Goal: Task Accomplishment & Management: Manage account settings

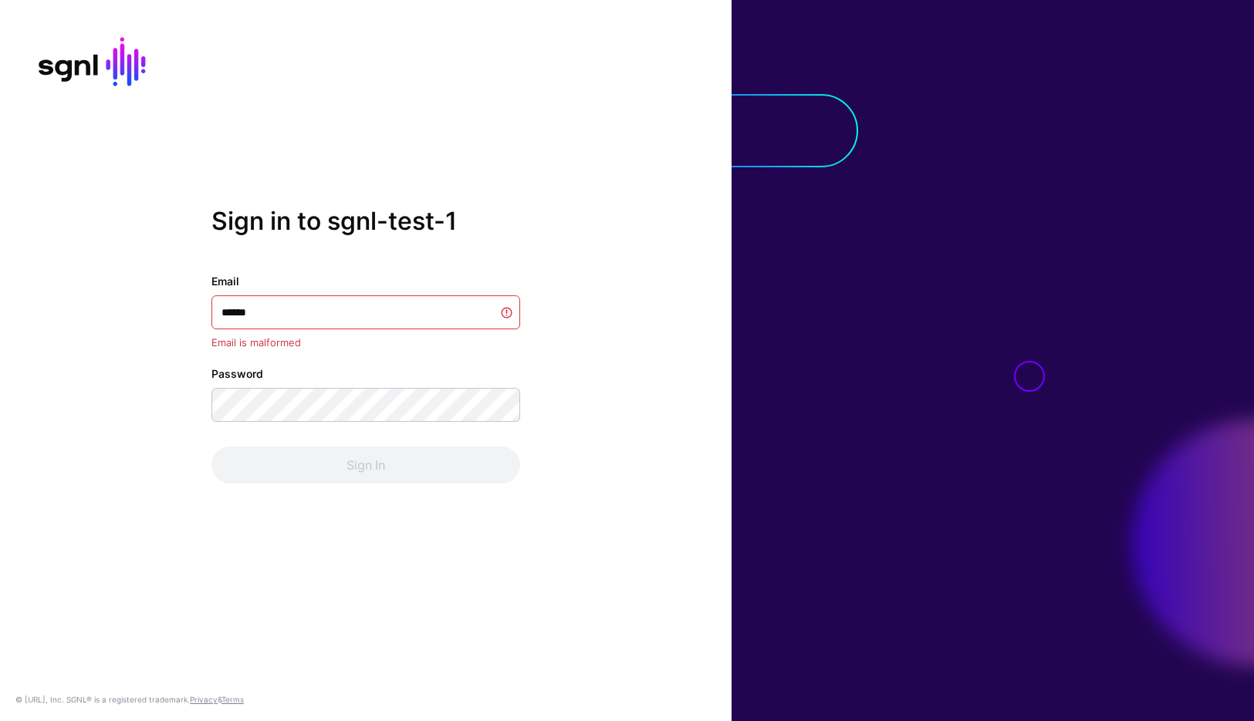
type input "*******"
type input "******"
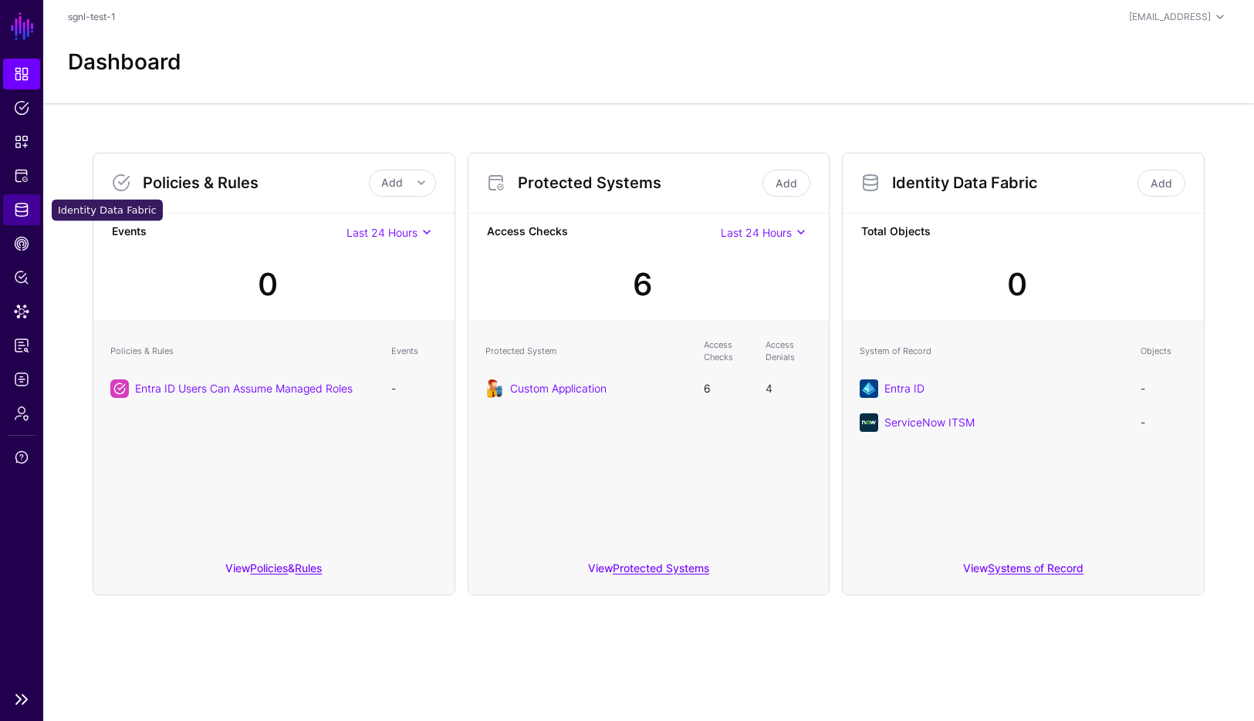
click at [31, 211] on link "Identity Data Fabric" at bounding box center [21, 209] width 37 height 31
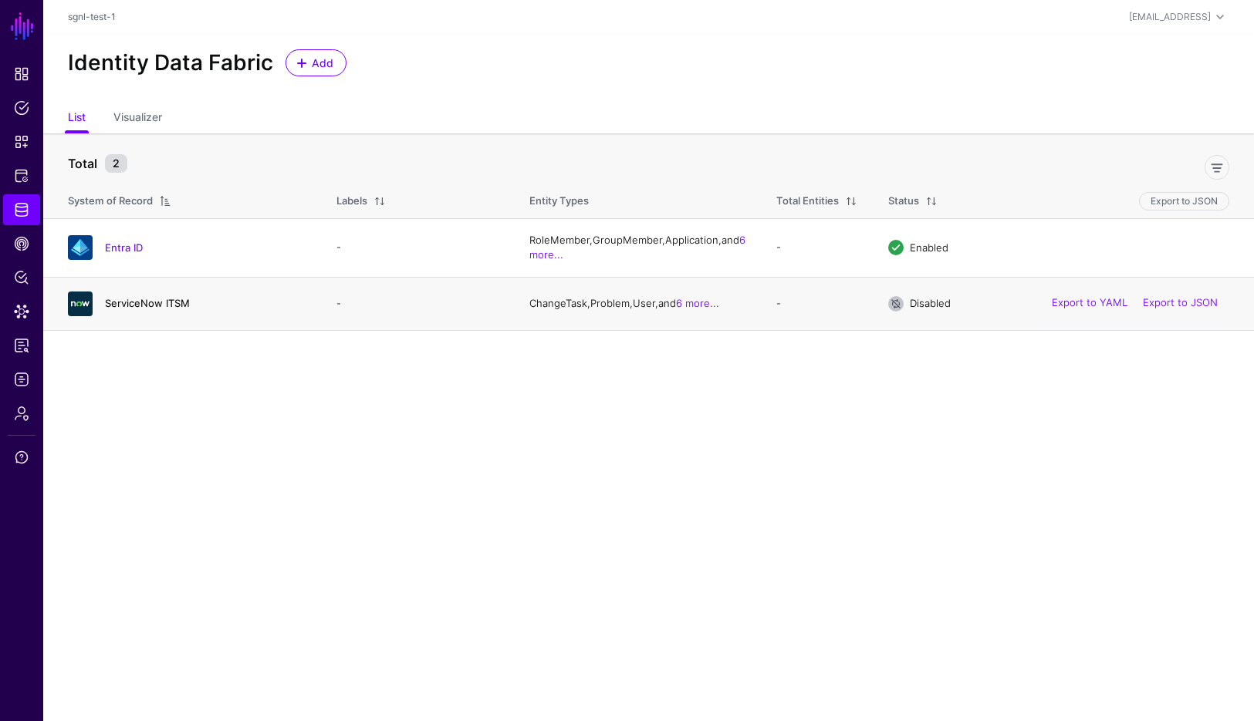
click at [155, 301] on link "ServiceNow ITSM" at bounding box center [147, 303] width 85 height 12
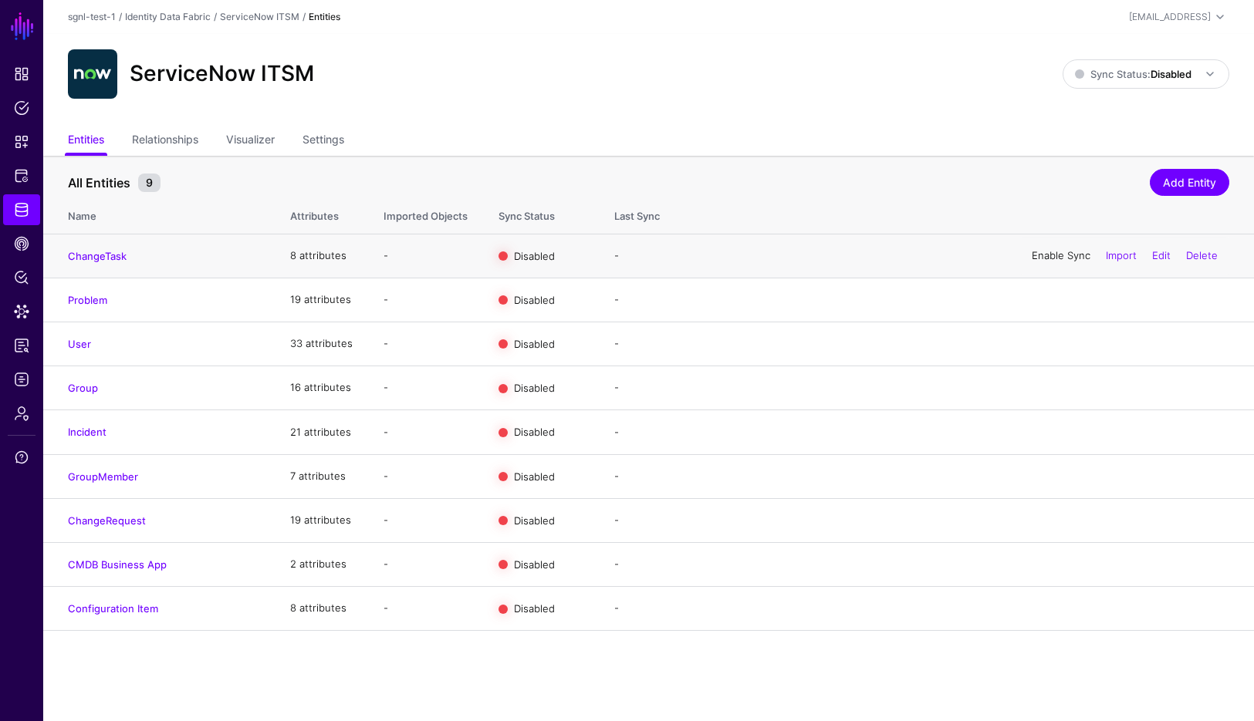
click at [1055, 252] on link "Enable Sync" at bounding box center [1061, 255] width 59 height 12
click at [1040, 302] on link "Enable Sync" at bounding box center [1061, 299] width 59 height 12
click at [1036, 353] on div "Enable Sync Import Edit Delete" at bounding box center [1124, 344] width 209 height 39
click at [1045, 344] on link "Enable Sync" at bounding box center [1061, 343] width 59 height 12
click at [1054, 388] on link "Enable Sync" at bounding box center [1061, 387] width 59 height 12
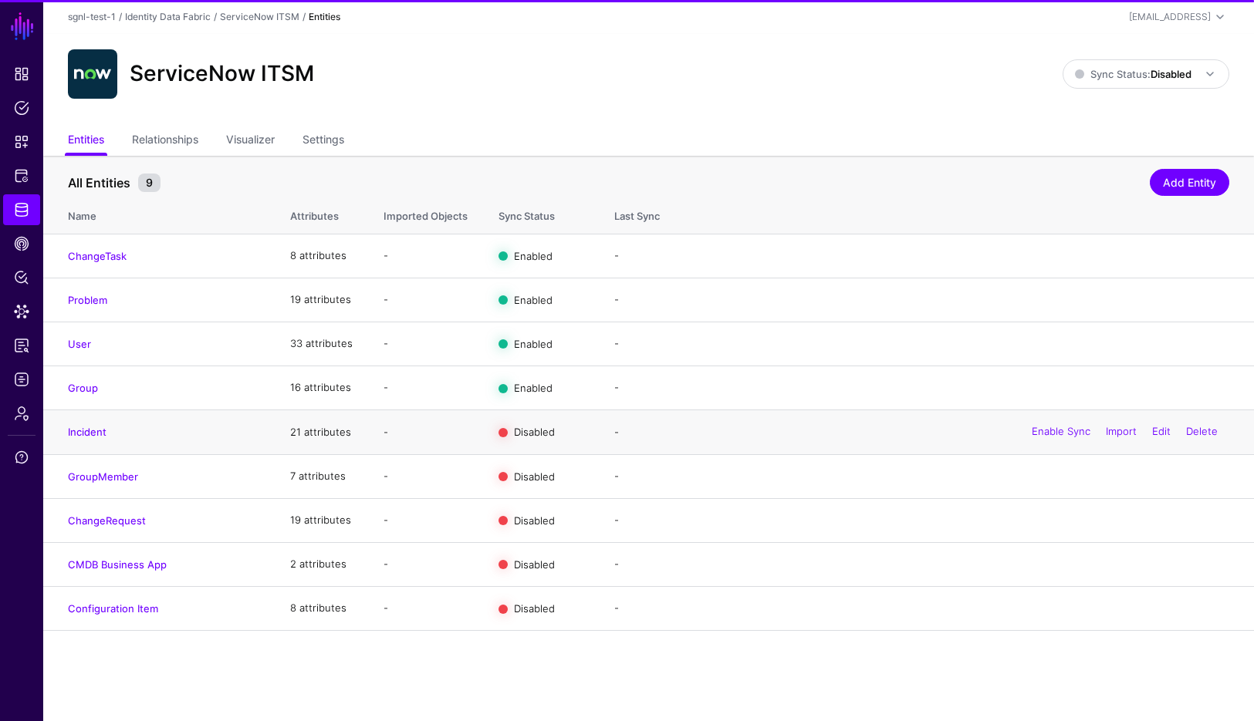
click at [1053, 441] on div "Enable Sync Import Edit Delete" at bounding box center [1124, 433] width 209 height 39
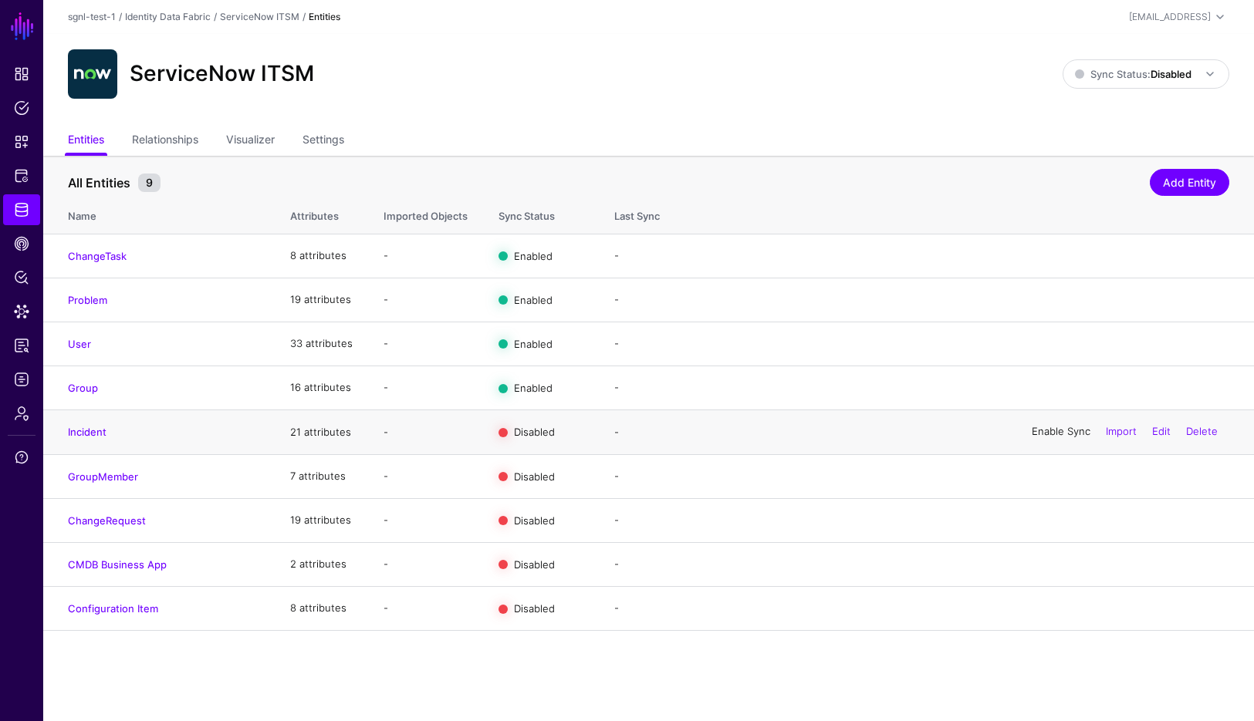
click at [1054, 436] on link "Enable Sync" at bounding box center [1061, 432] width 59 height 12
click at [1053, 475] on link "Enable Sync" at bounding box center [1061, 476] width 59 height 12
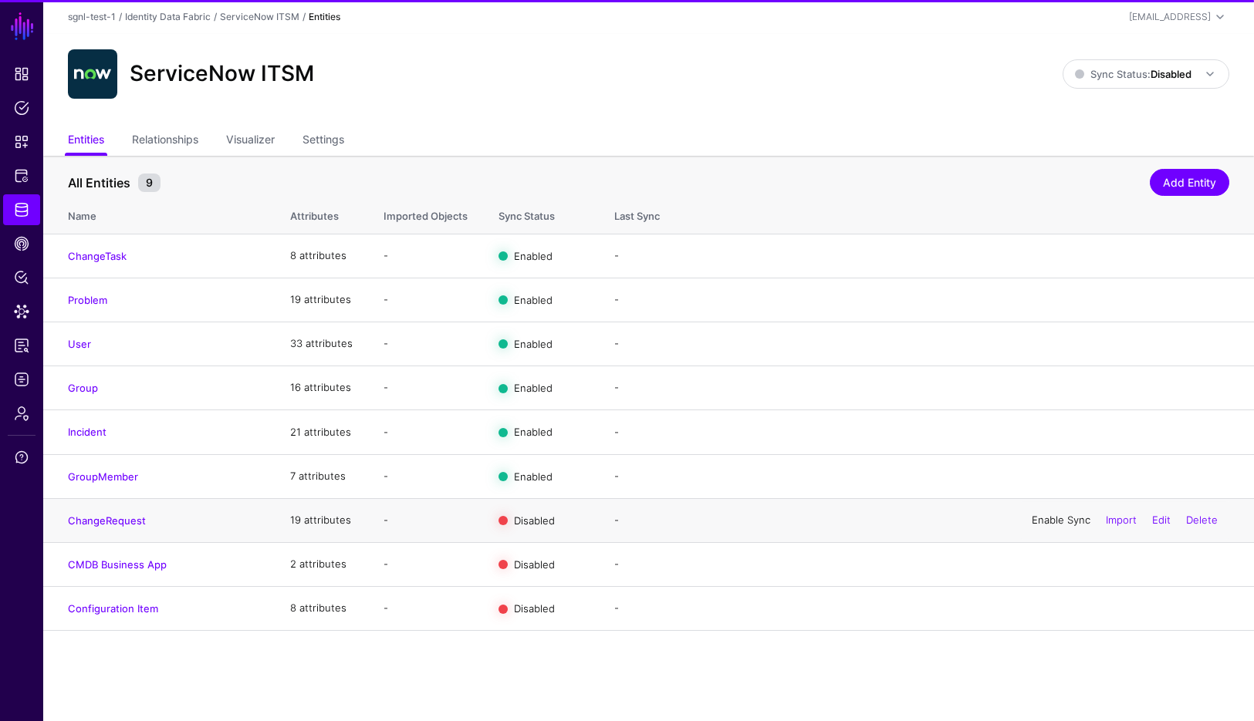
click at [1052, 522] on link "Enable Sync" at bounding box center [1061, 520] width 59 height 12
click at [1048, 567] on link "Enable Sync" at bounding box center [1061, 564] width 59 height 12
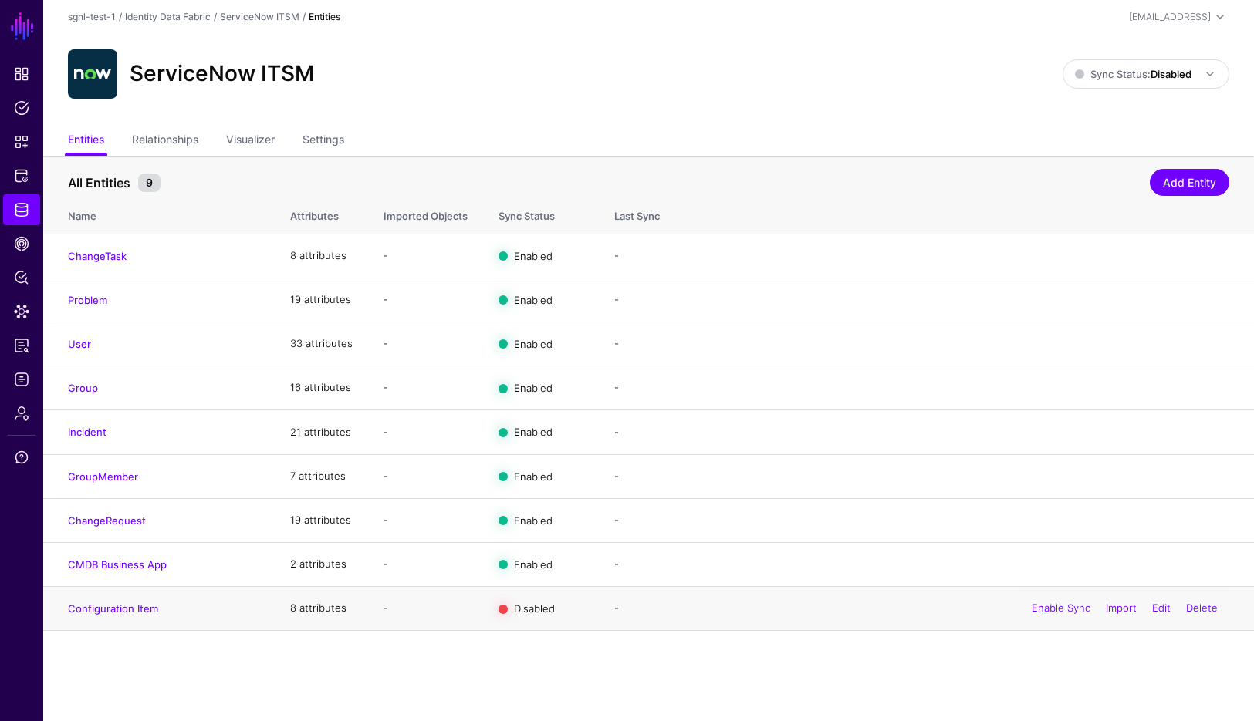
click at [1044, 619] on div "Enable Sync Import Edit Delete" at bounding box center [1124, 608] width 209 height 39
click at [1046, 612] on link "Enable Sync" at bounding box center [1061, 608] width 59 height 12
click at [1174, 83] on span "Sync Status: Disabled" at bounding box center [1147, 74] width 144 height 19
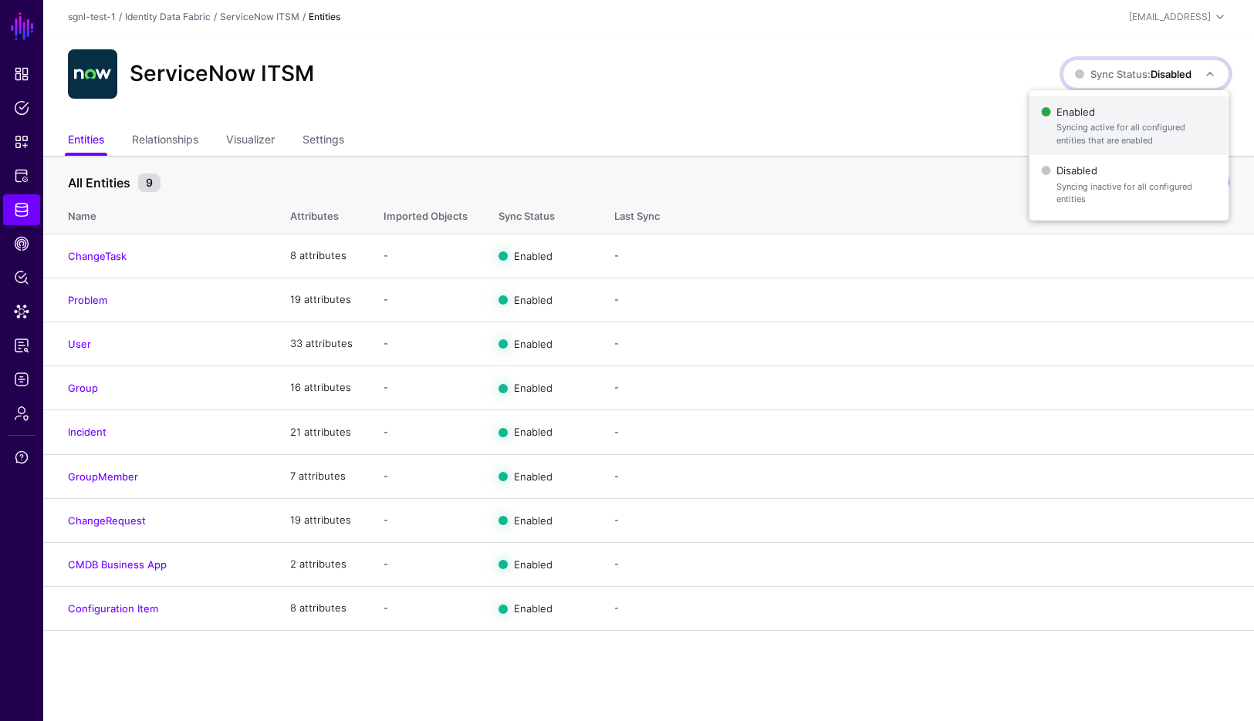
click at [1140, 113] on span "Enabled Syncing active for all configured entities that are enabled" at bounding box center [1128, 126] width 175 height 50
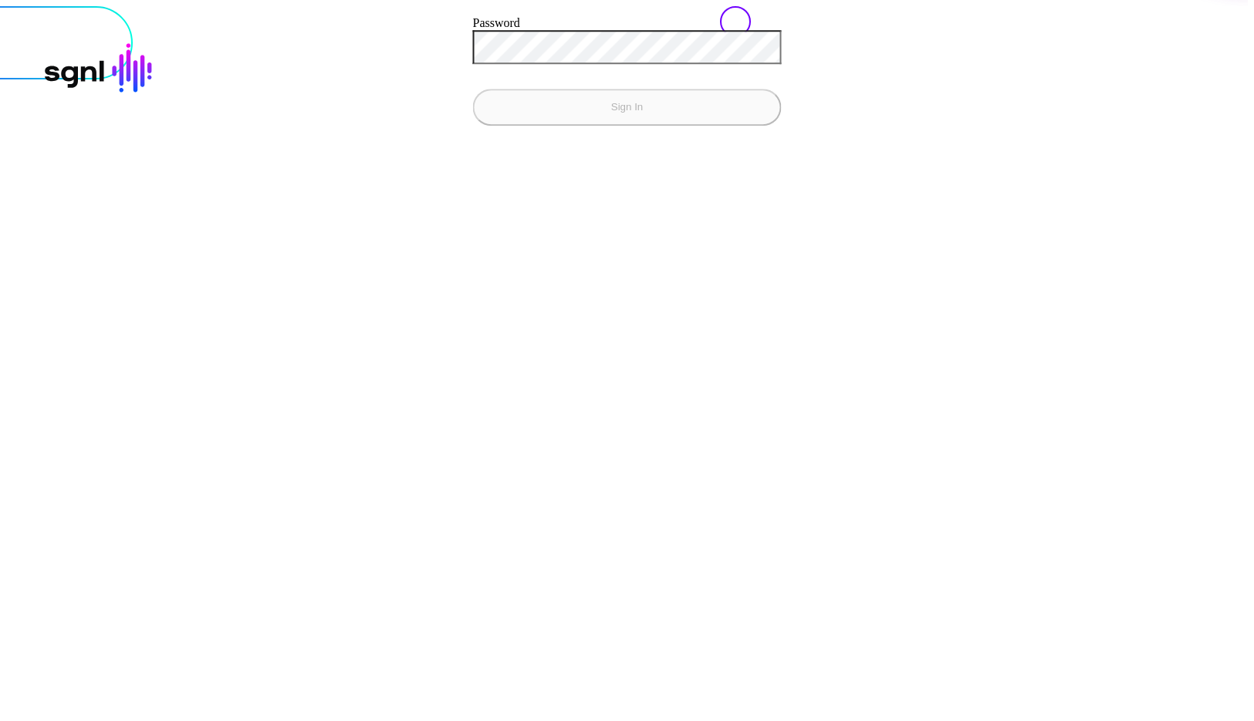
type input "*******"
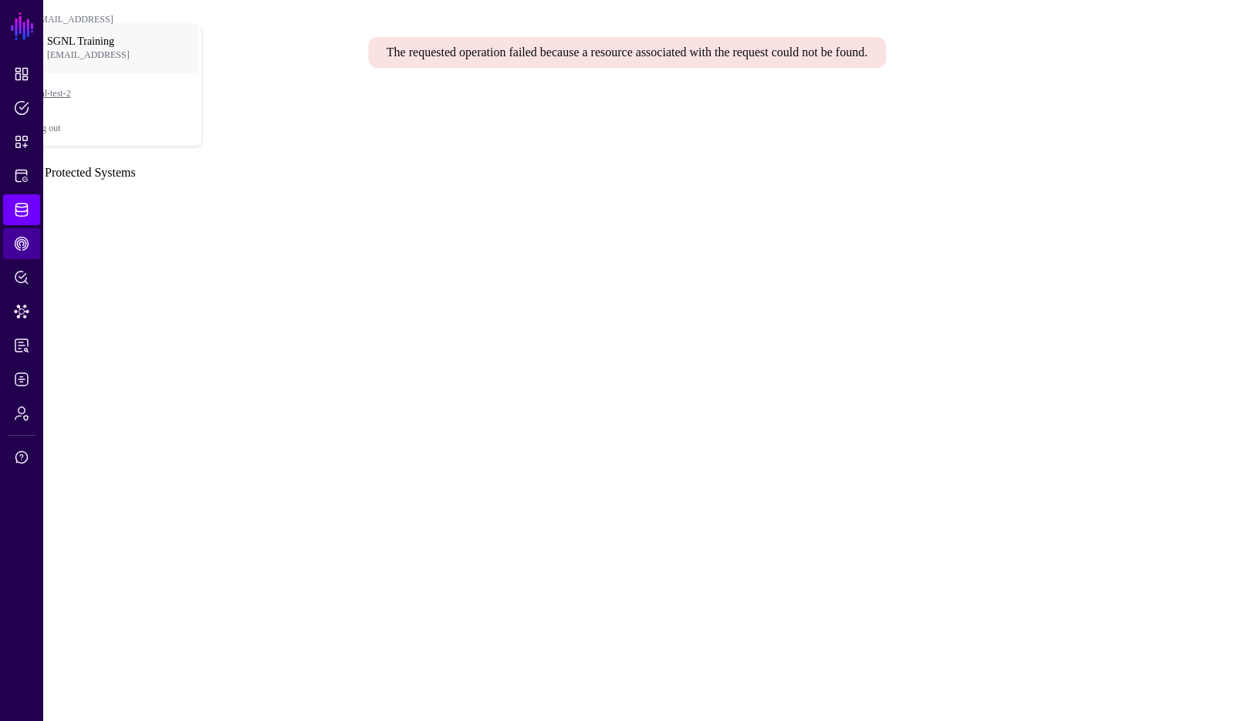
click at [8, 234] on link "CAEP Hub" at bounding box center [21, 243] width 37 height 31
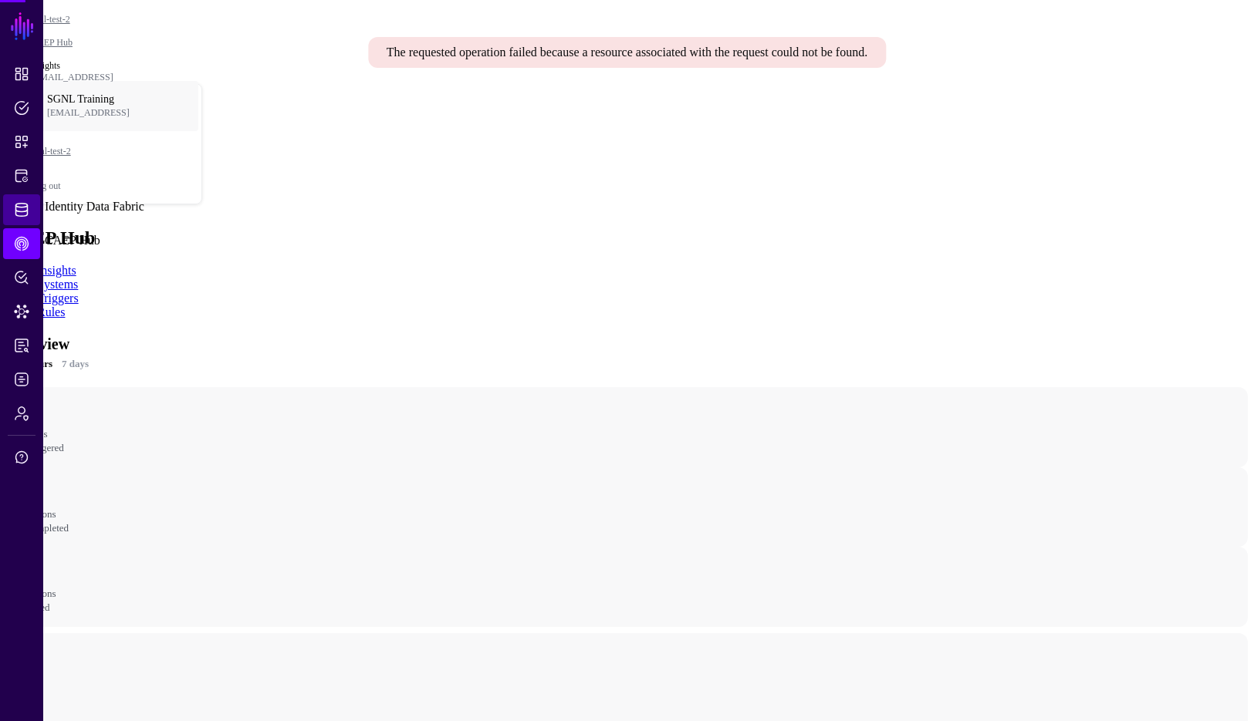
click at [16, 218] on link "Identity Data Fabric" at bounding box center [21, 209] width 37 height 31
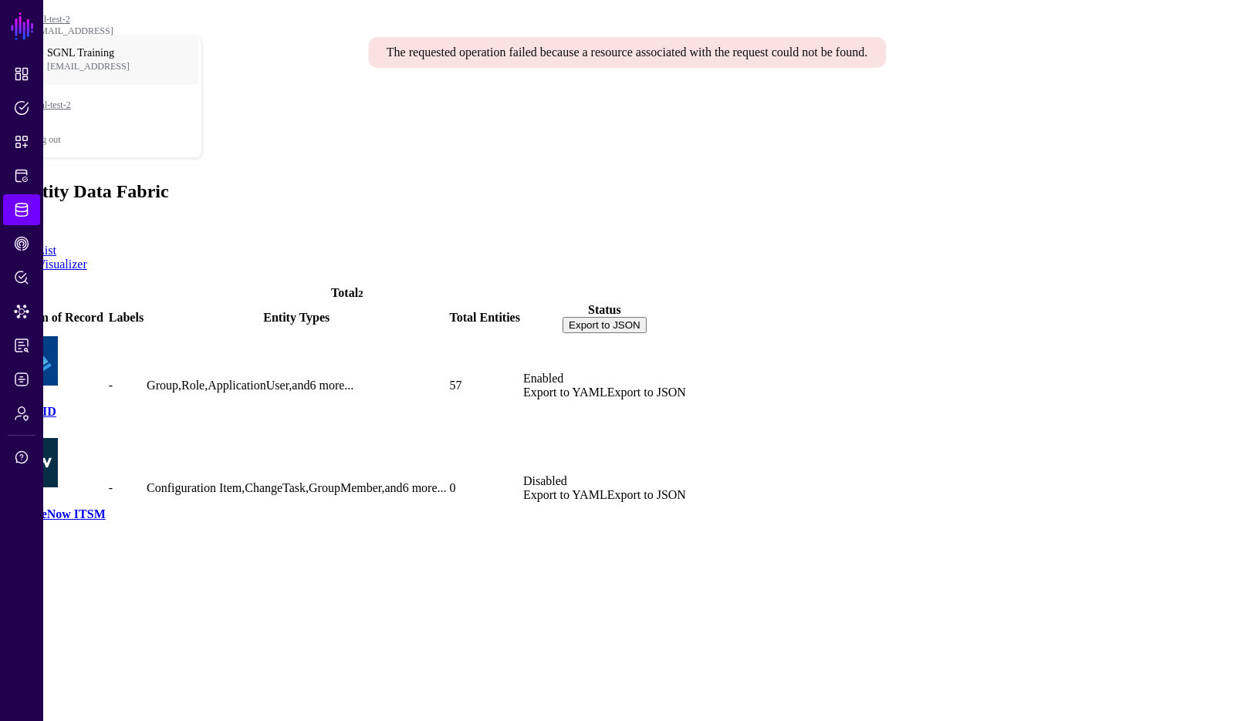
click at [106, 508] on link "ServiceNow ITSM" at bounding box center [56, 514] width 97 height 13
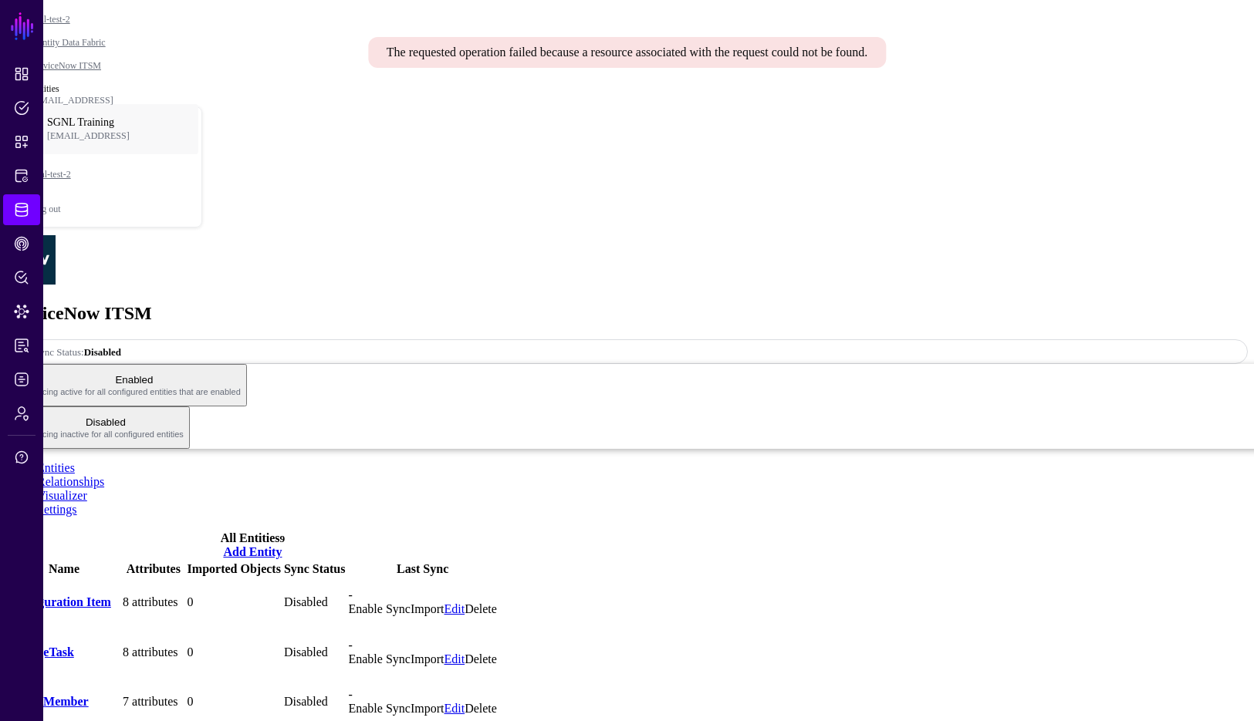
click at [356, 235] on div "ServiceNow ITSM Sync Status: Disabled Enabled Syncing active for all configured…" at bounding box center [626, 342] width 1241 height 214
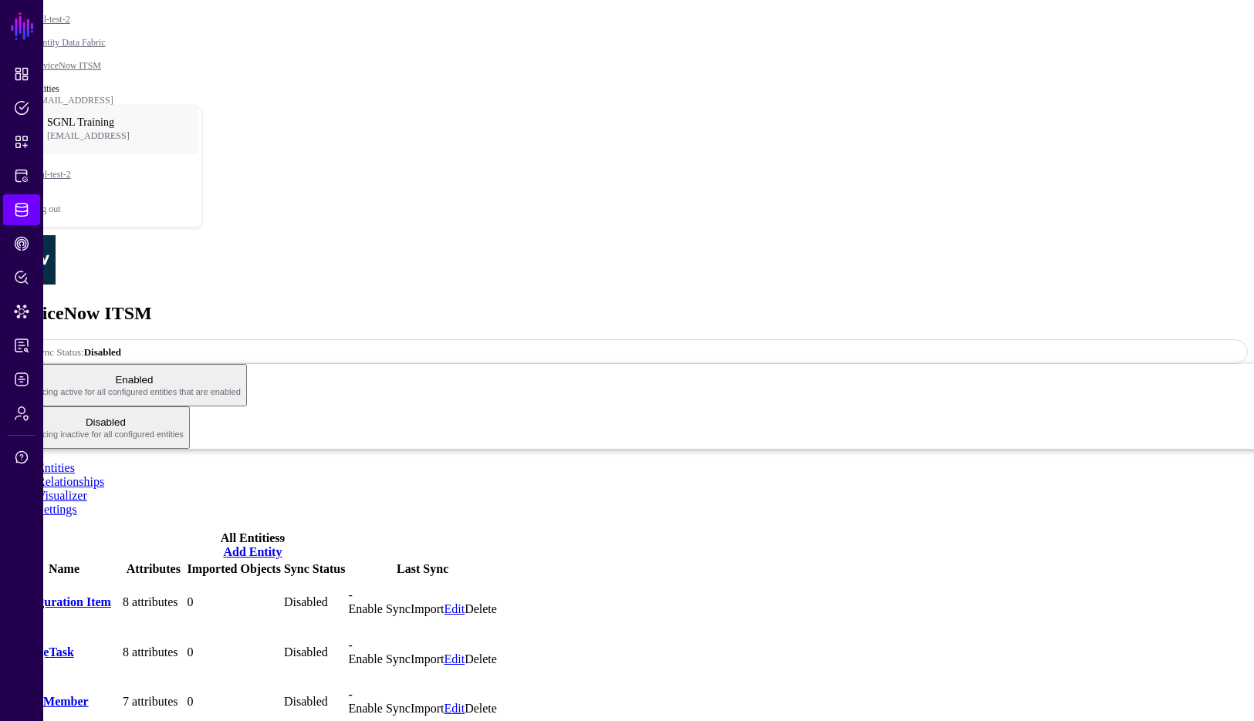
click at [410, 603] on link "Enable Sync" at bounding box center [379, 609] width 62 height 13
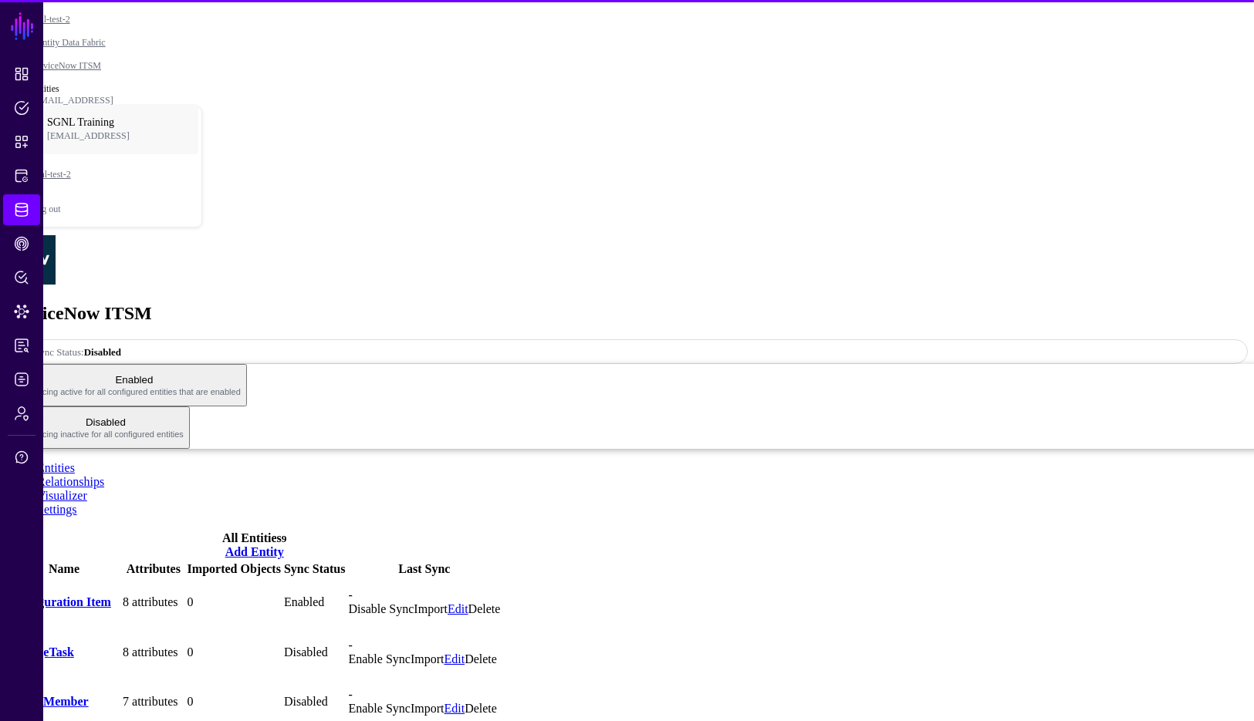
click at [410, 653] on link "Enable Sync" at bounding box center [379, 659] width 62 height 13
click at [500, 702] on div "Enable Sync Import Edit Delete" at bounding box center [424, 709] width 152 height 14
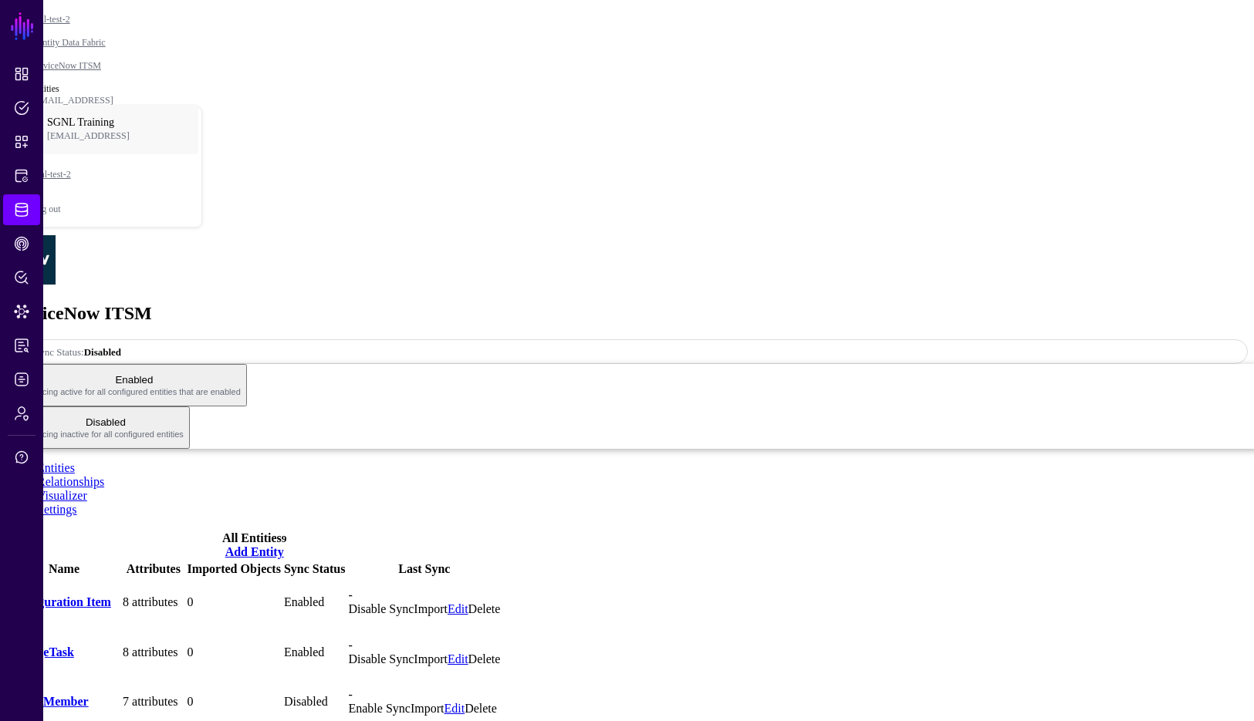
click at [410, 702] on link "Enable Sync" at bounding box center [379, 708] width 62 height 13
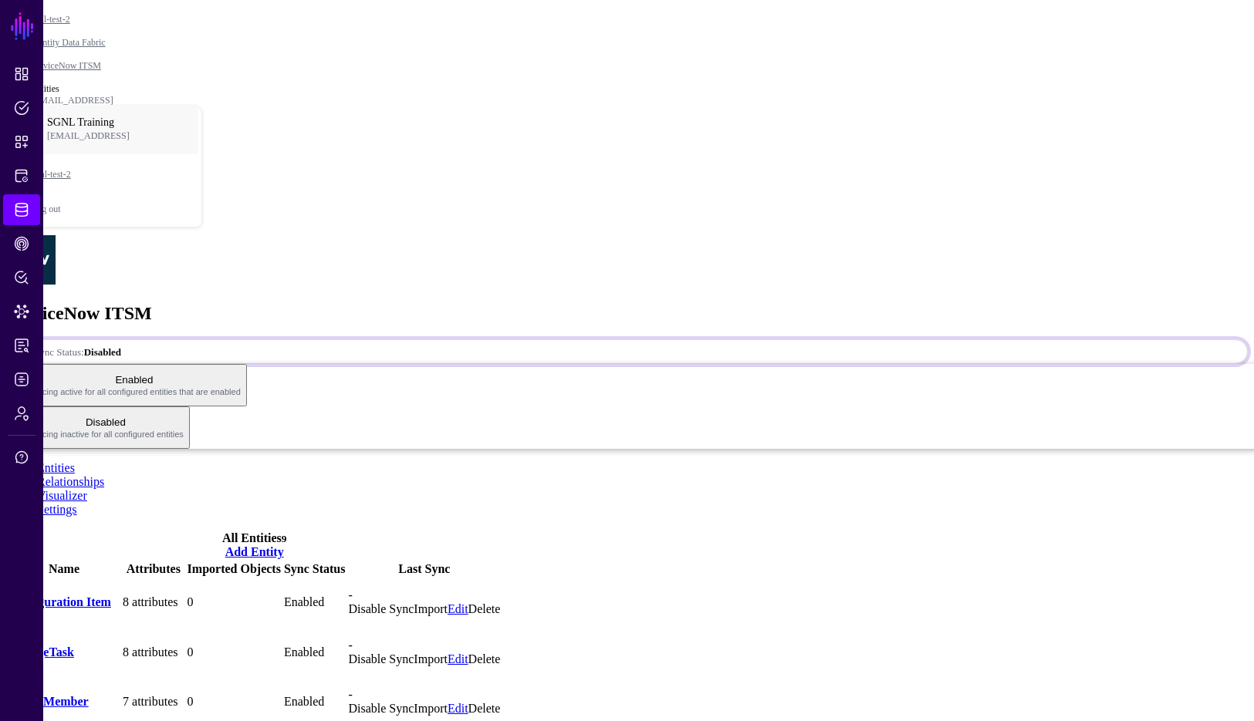
click at [1167, 339] on link "Sync Status: Disabled" at bounding box center [626, 351] width 1241 height 25
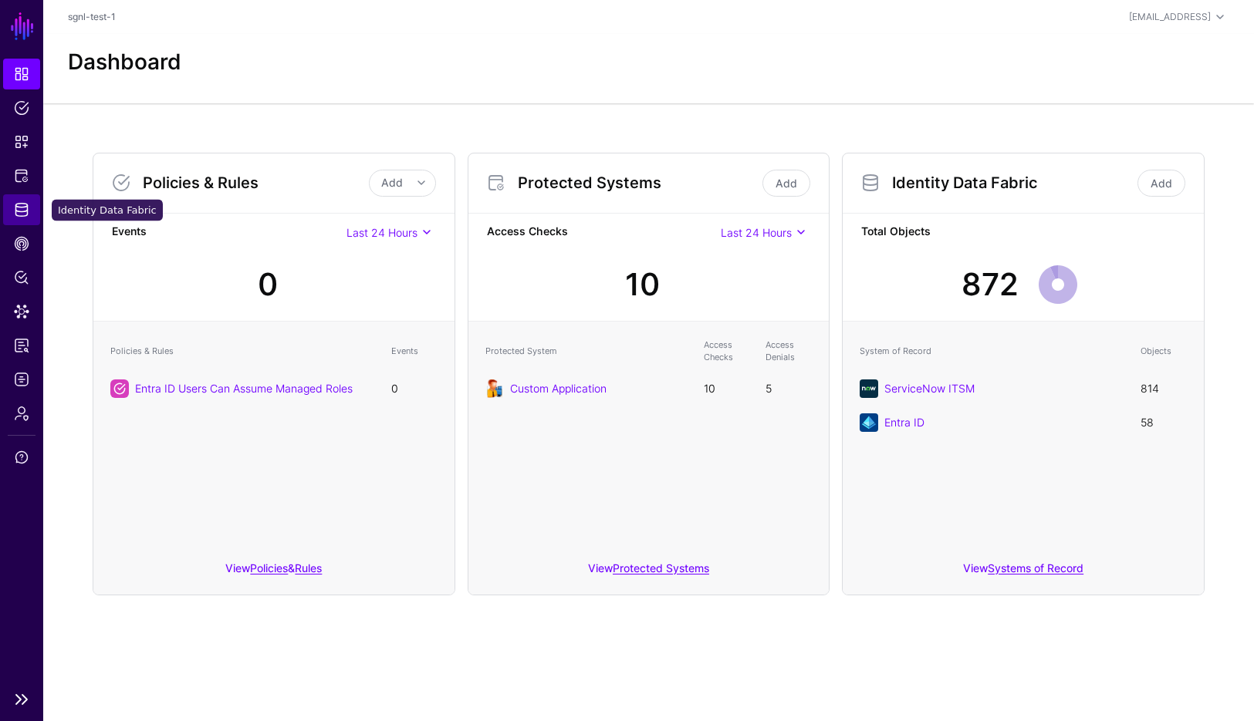
click at [17, 218] on link "Identity Data Fabric" at bounding box center [21, 209] width 37 height 31
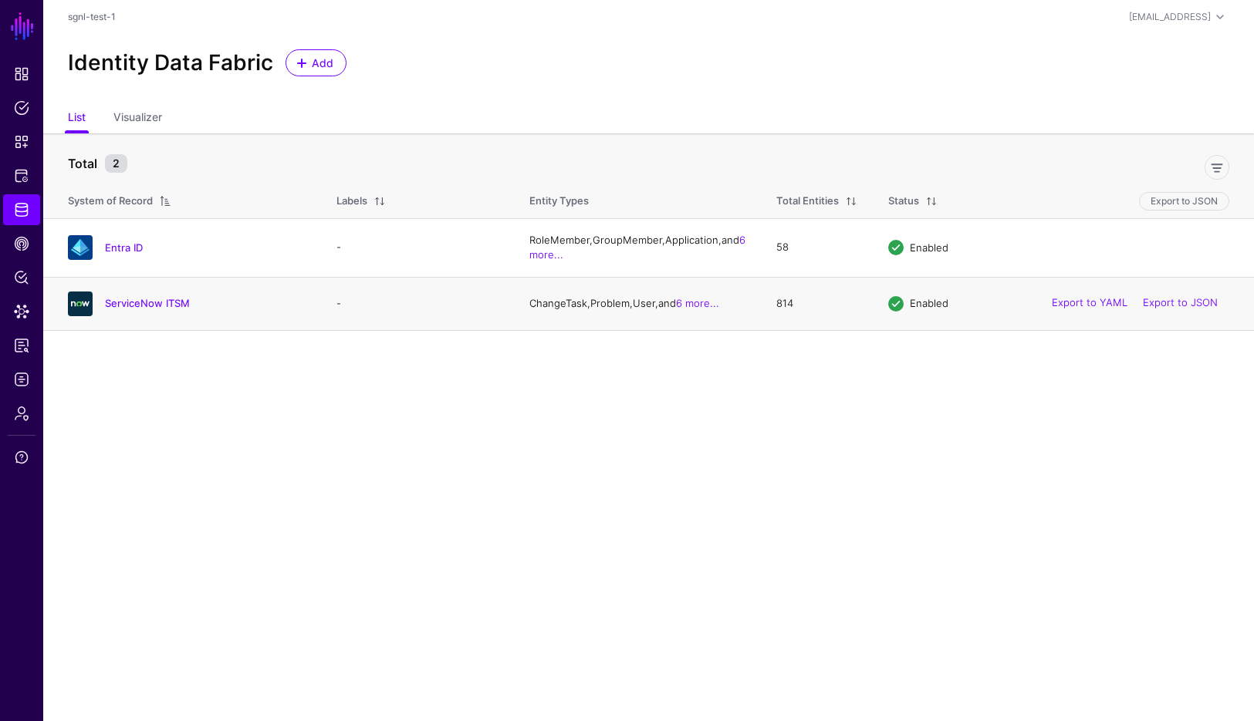
click at [171, 315] on div "ServiceNow ITSM" at bounding box center [187, 304] width 250 height 25
click at [162, 309] on link "ServiceNow ITSM" at bounding box center [147, 303] width 85 height 12
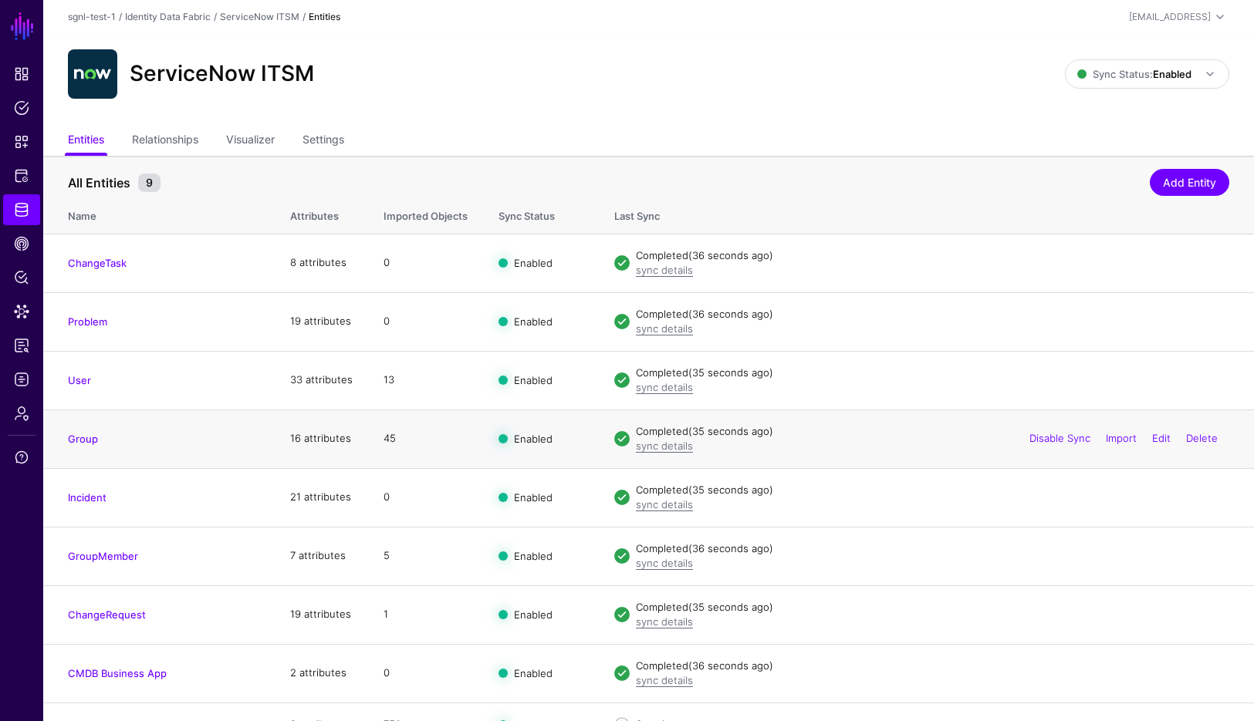
scroll to position [26, 0]
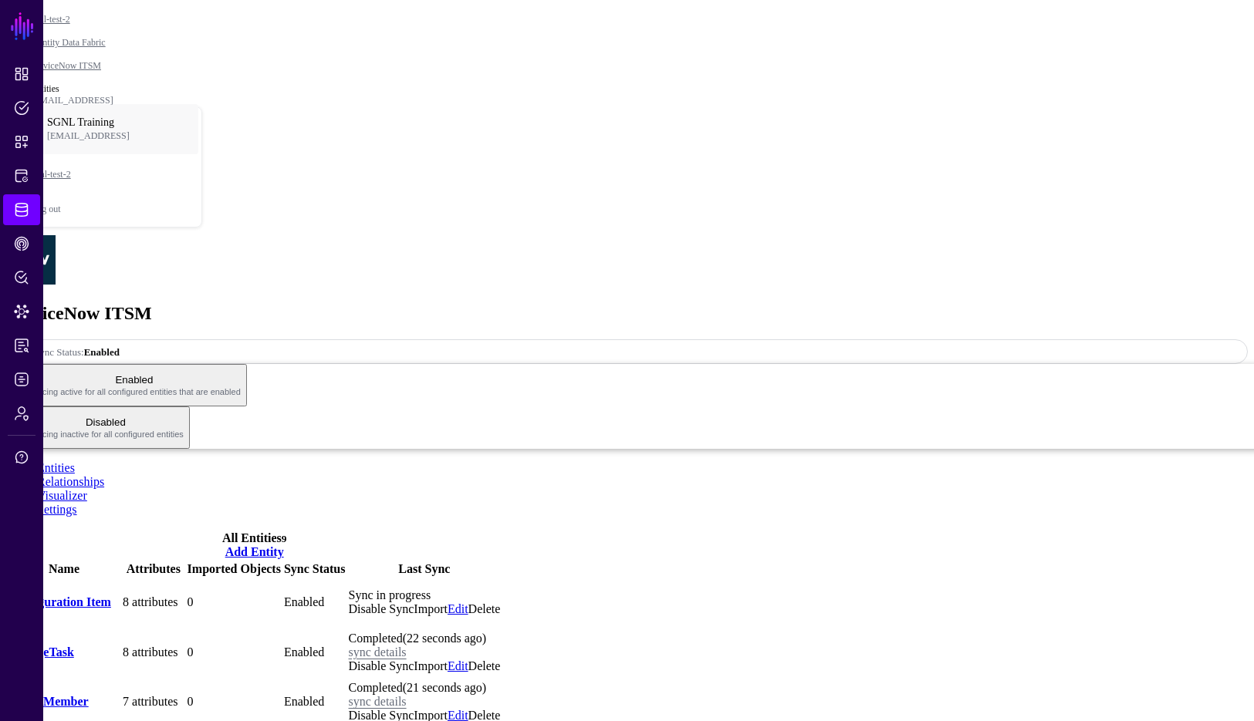
scroll to position [26, 0]
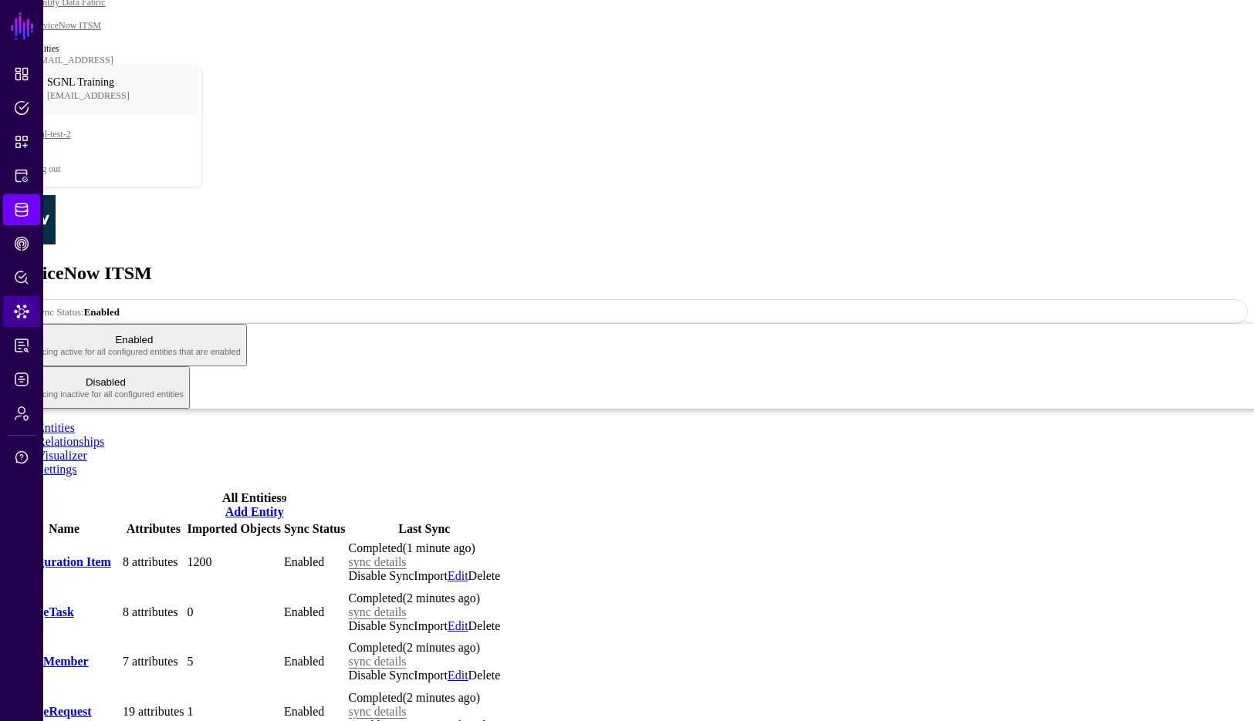
click at [14, 314] on span "Data Lens" at bounding box center [21, 311] width 15 height 15
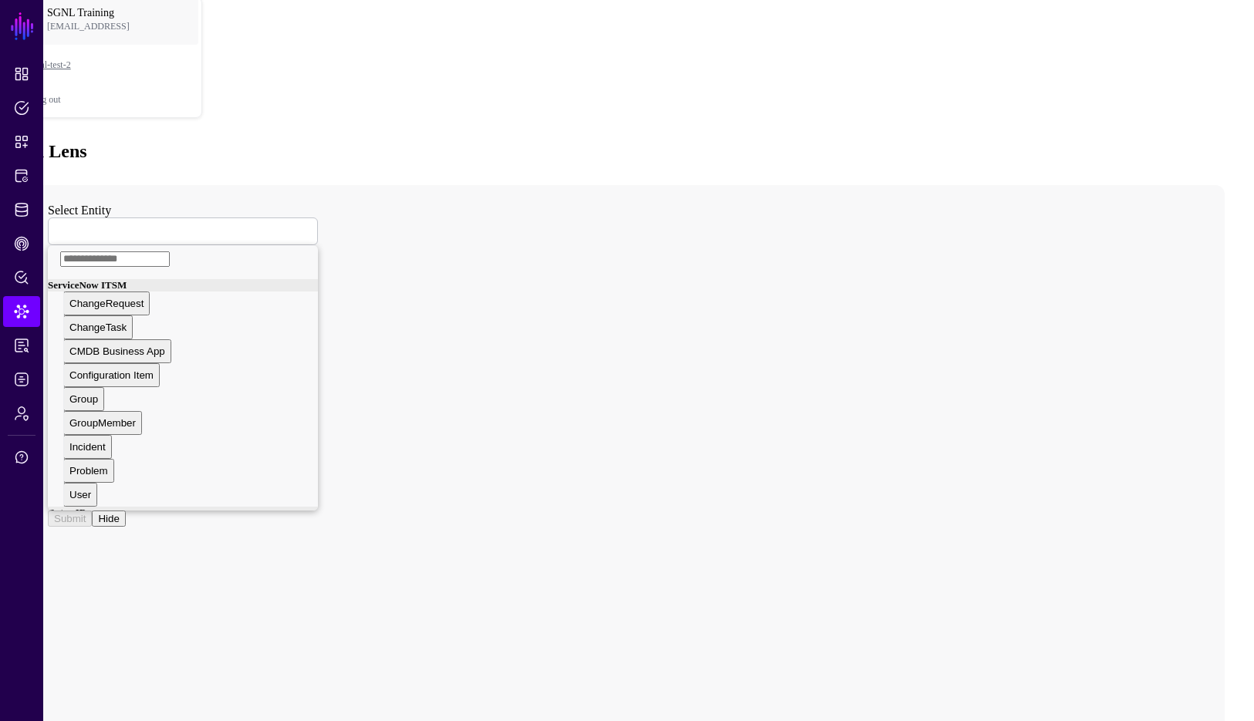
click at [206, 204] on div "Select Entity ServiceNow ITSM ChangeRequest ChangeTask CMDB Business App Config…" at bounding box center [183, 365] width 270 height 323
click at [227, 218] on link at bounding box center [183, 232] width 270 height 28
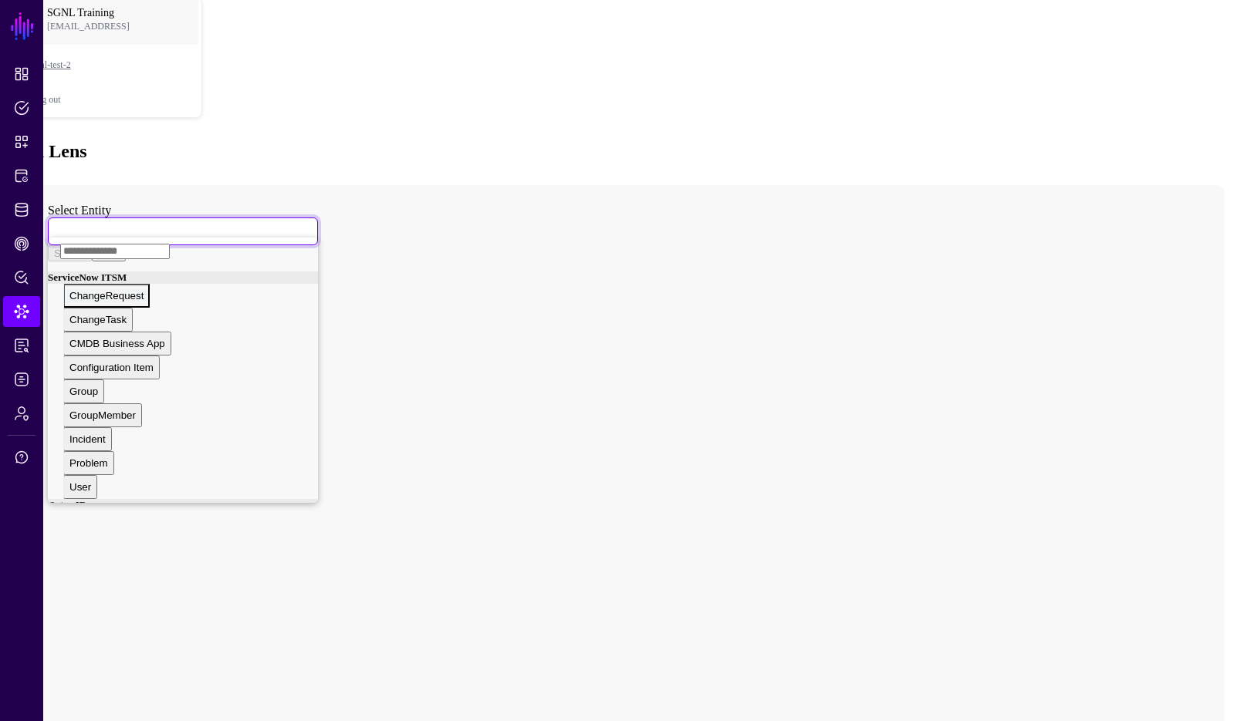
click at [144, 290] on span "ChangeRequest" at bounding box center [106, 296] width 74 height 12
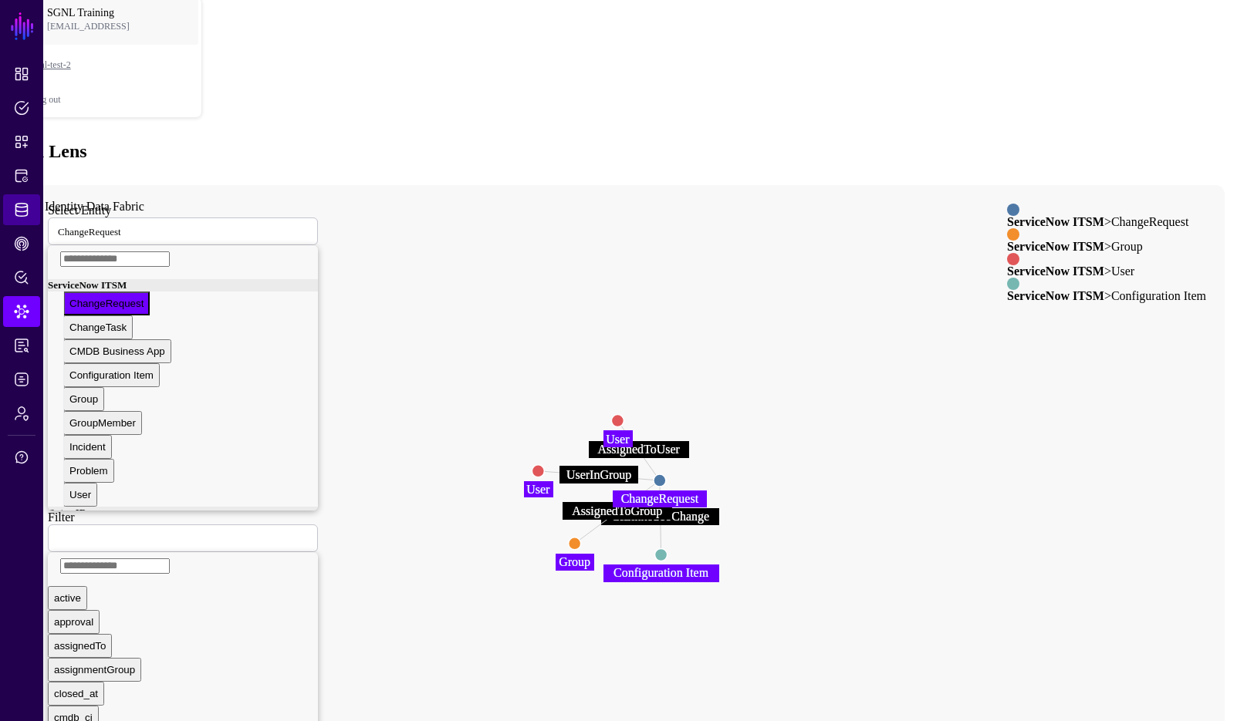
click at [15, 205] on span "Identity Data Fabric" at bounding box center [21, 209] width 15 height 15
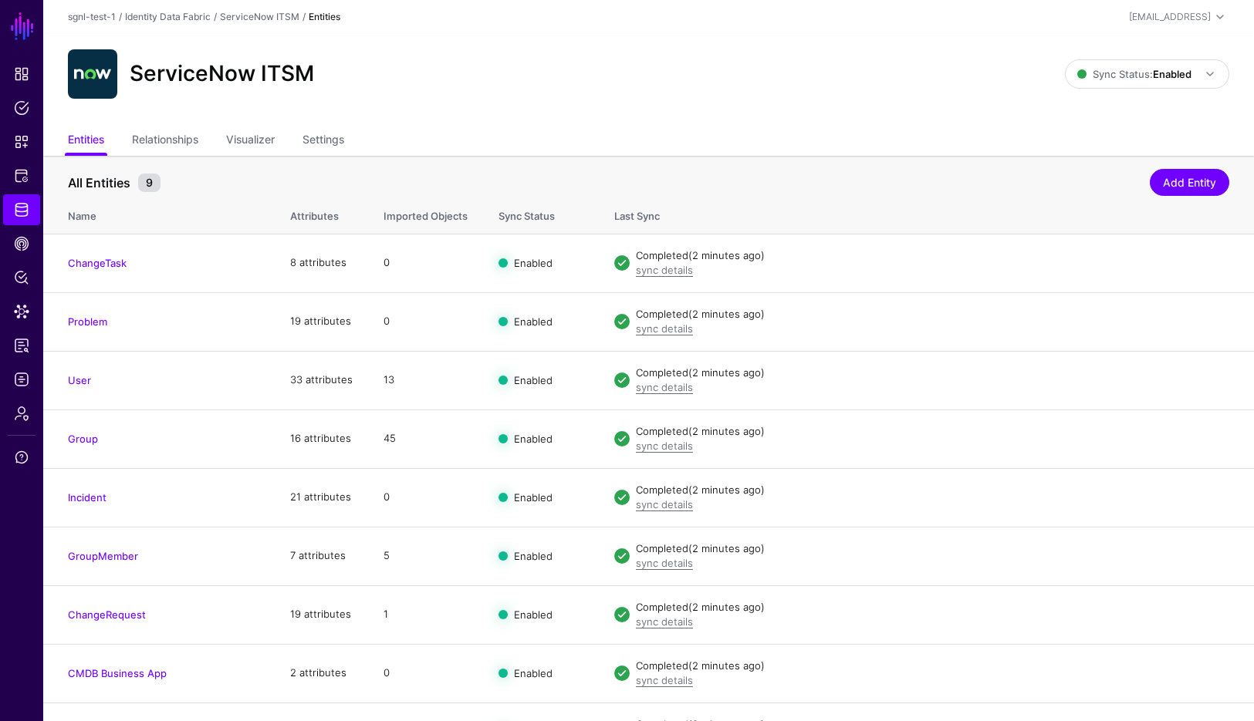
scroll to position [40, 0]
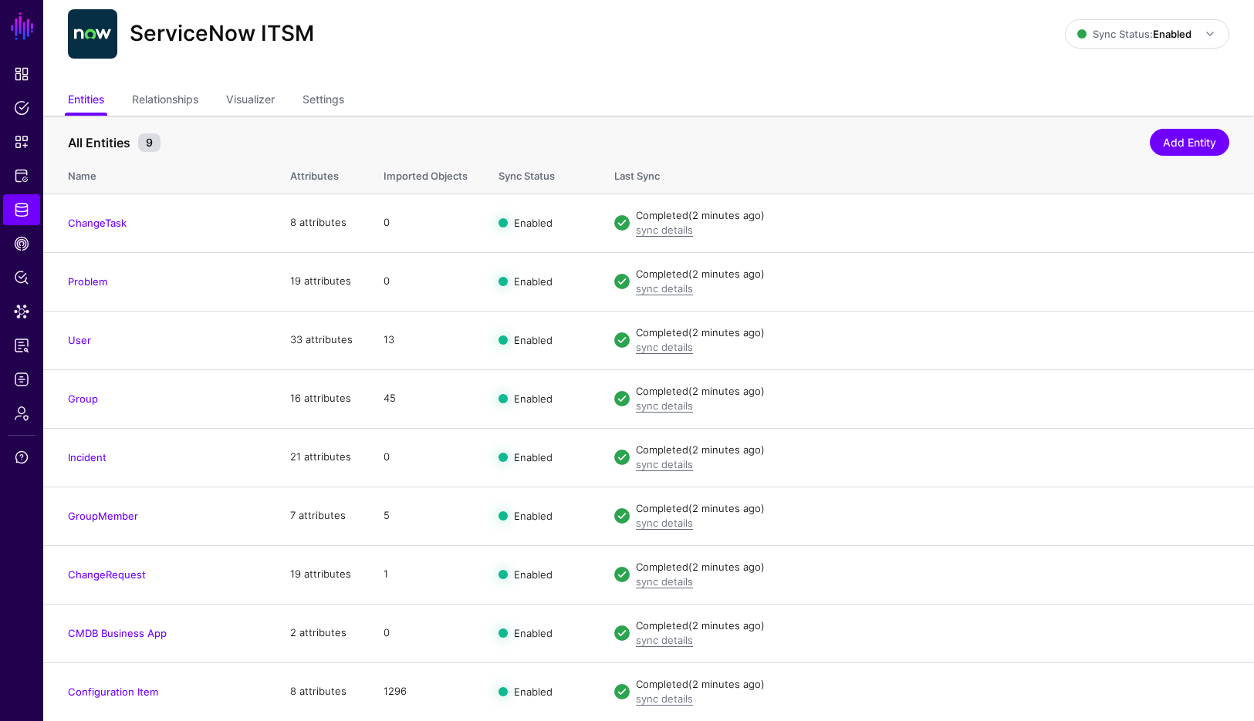
click at [849, 112] on ul "Entities Relationships Visualizer Settings" at bounding box center [648, 100] width 1161 height 29
click at [328, 88] on link "Settings" at bounding box center [323, 100] width 42 height 29
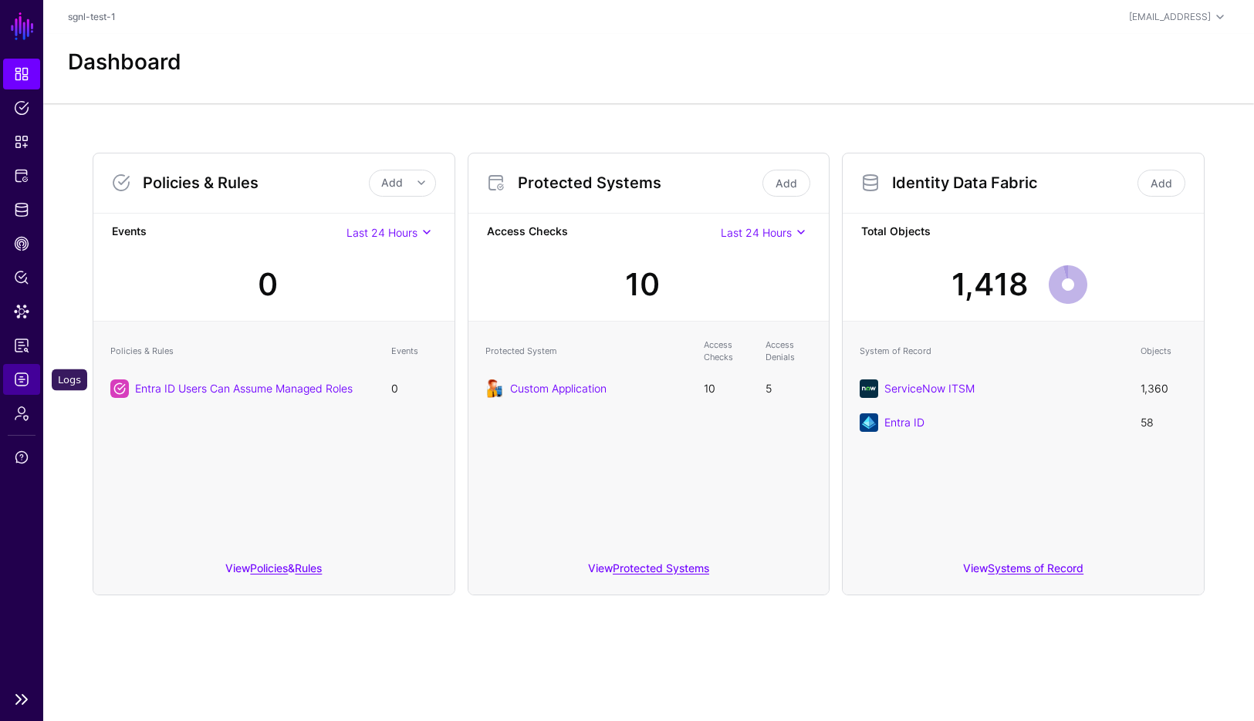
click at [17, 366] on link "Logs" at bounding box center [21, 379] width 37 height 31
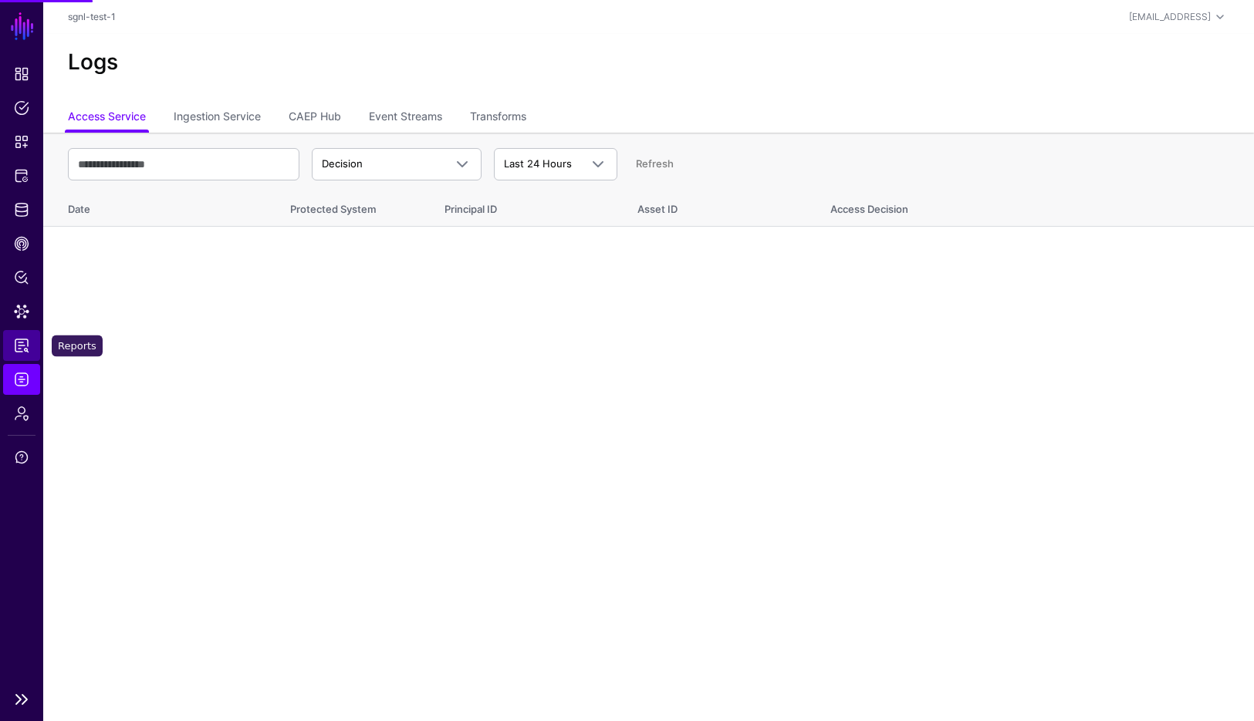
click at [26, 346] on span "Reports" at bounding box center [21, 345] width 15 height 15
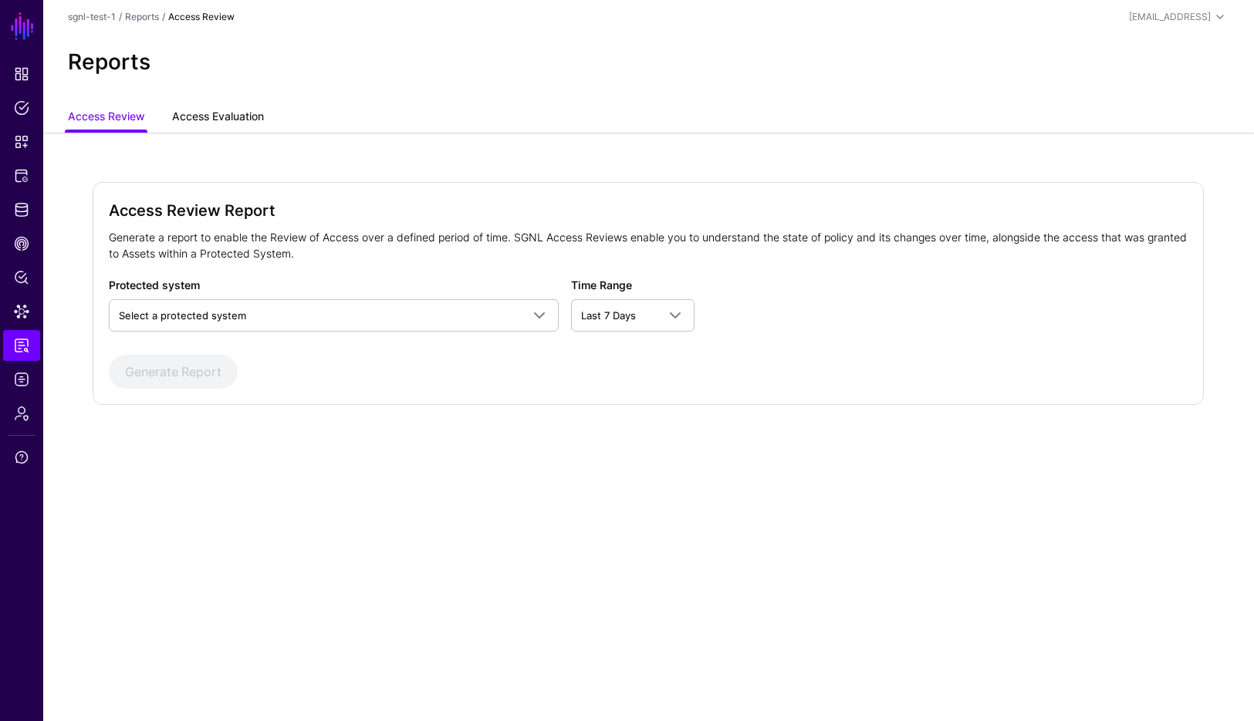
click at [233, 112] on link "Access Evaluation" at bounding box center [218, 117] width 92 height 29
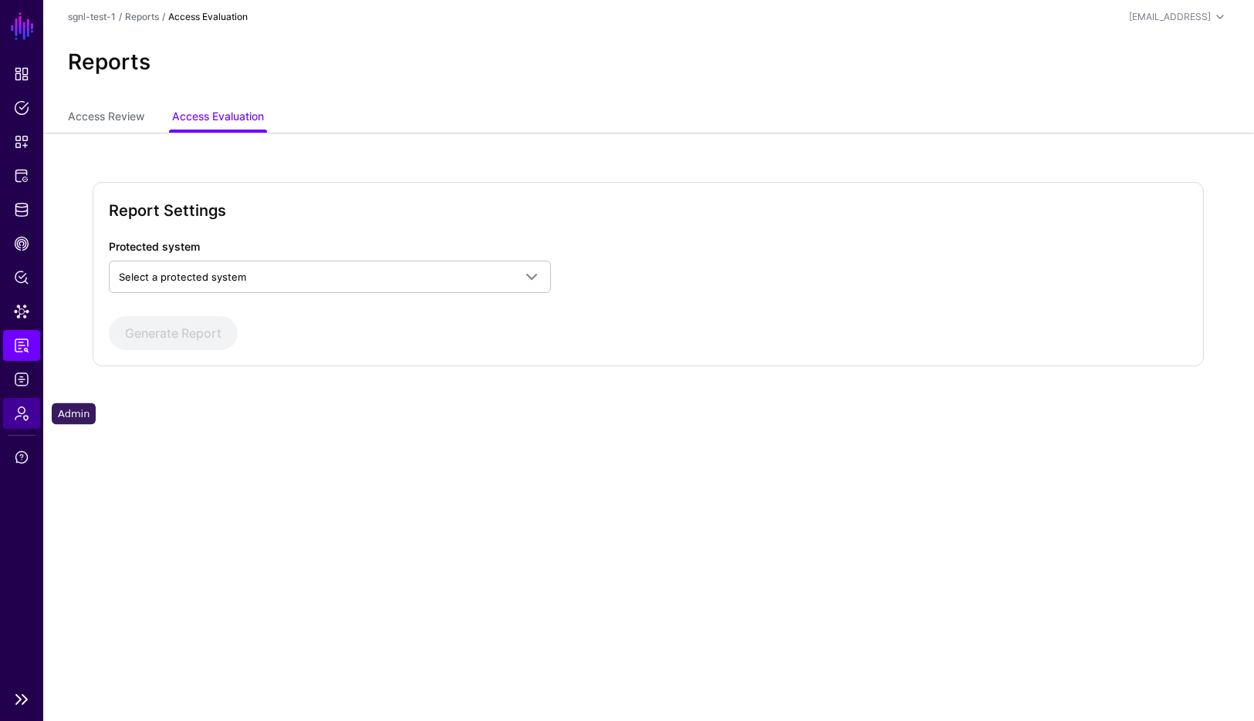
click at [15, 404] on link "Admin" at bounding box center [21, 413] width 37 height 31
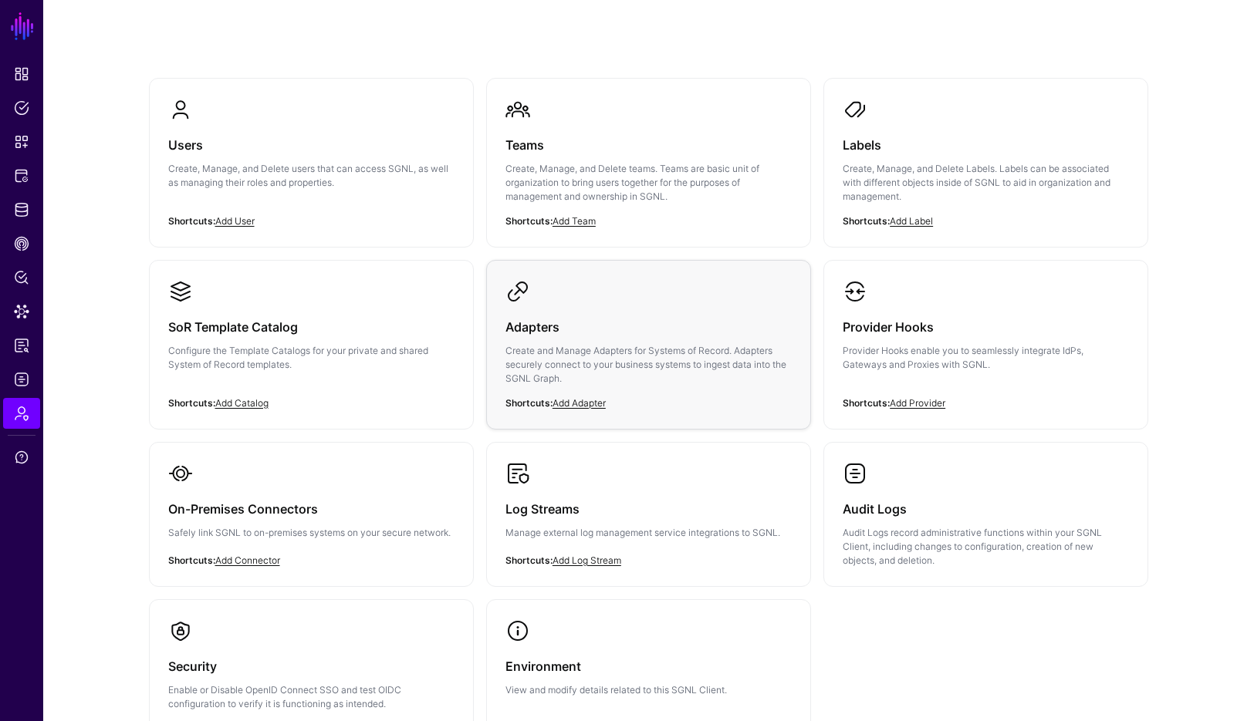
scroll to position [91, 0]
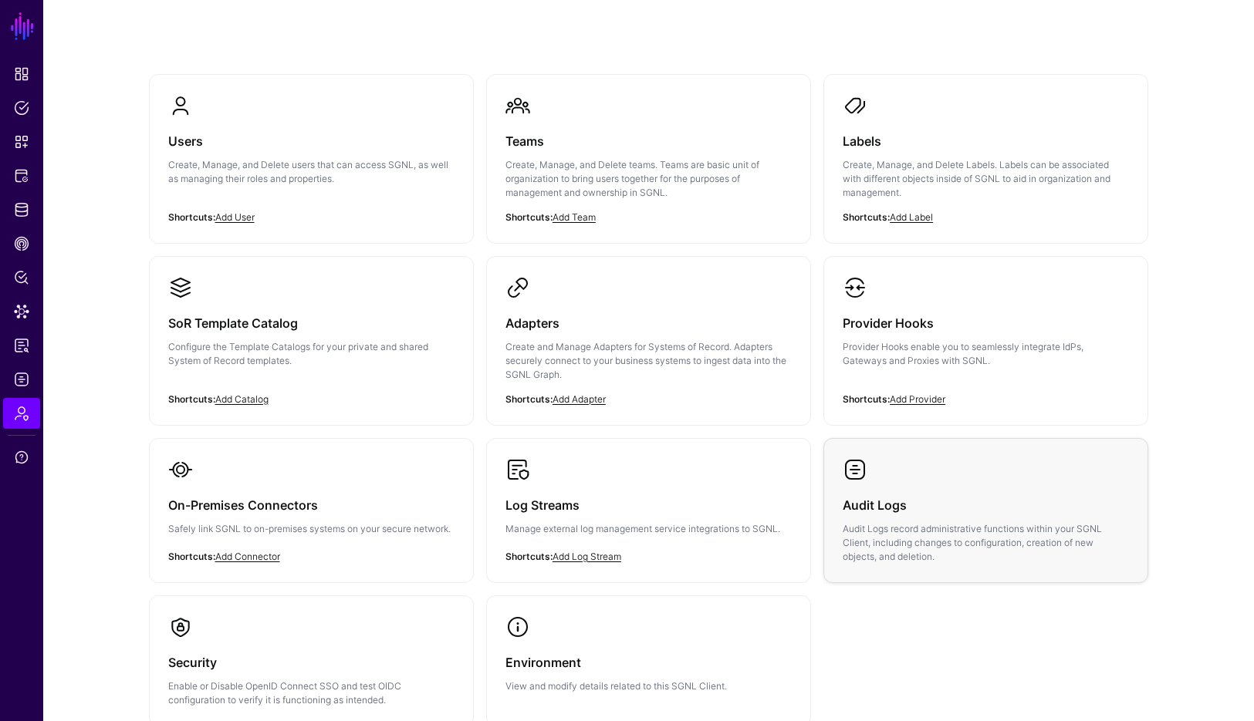
click at [940, 555] on p "Audit Logs record administrative functions within your SGNL Client, including c…" at bounding box center [985, 543] width 286 height 42
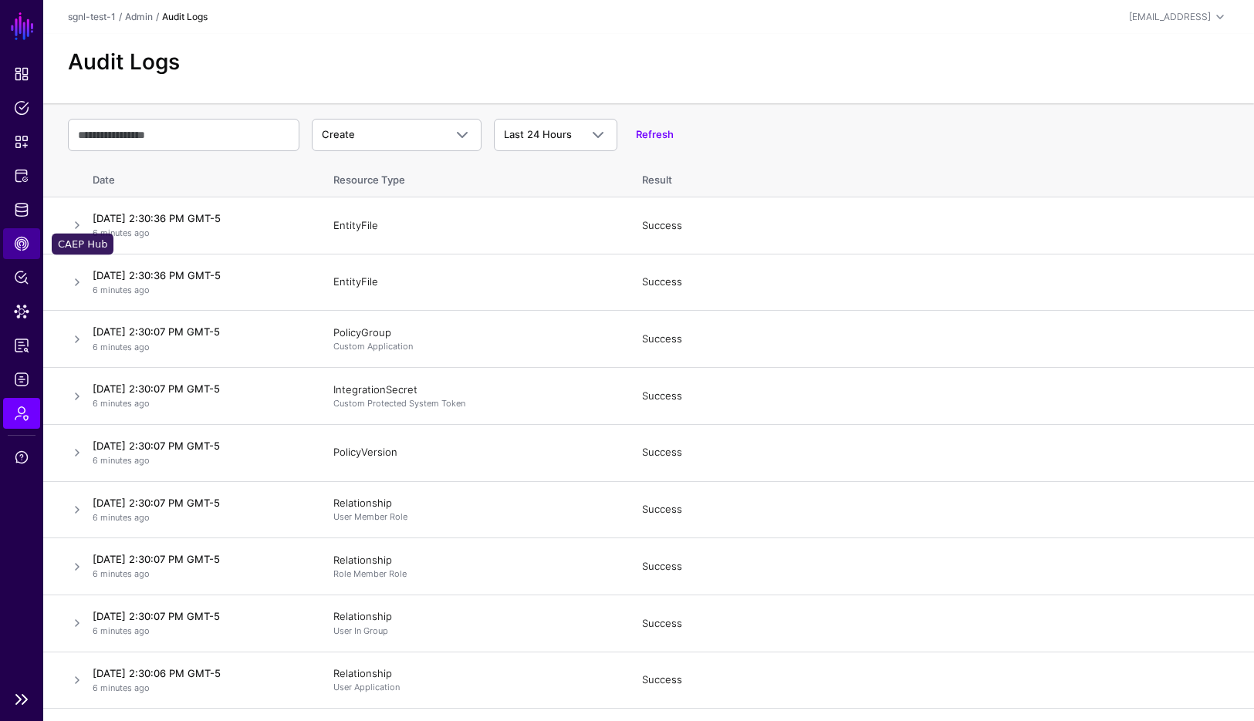
click at [24, 231] on link "CAEP Hub" at bounding box center [21, 243] width 37 height 31
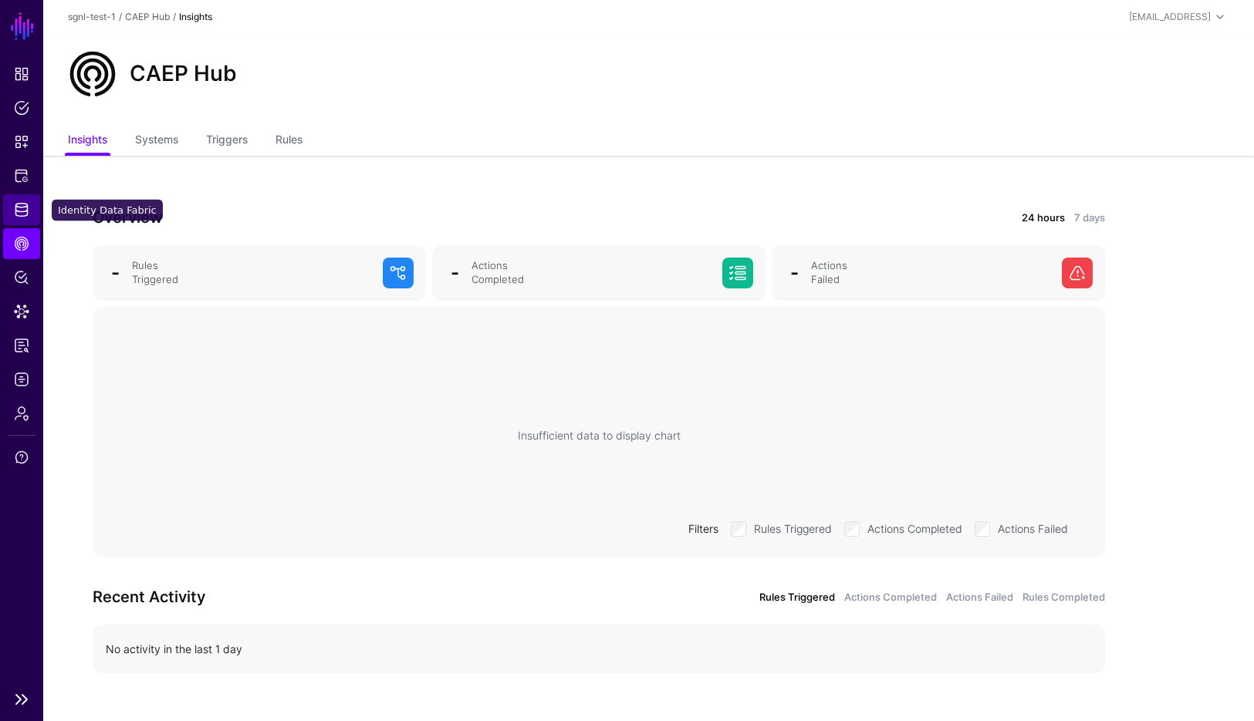
click at [18, 204] on span "Identity Data Fabric" at bounding box center [21, 209] width 15 height 15
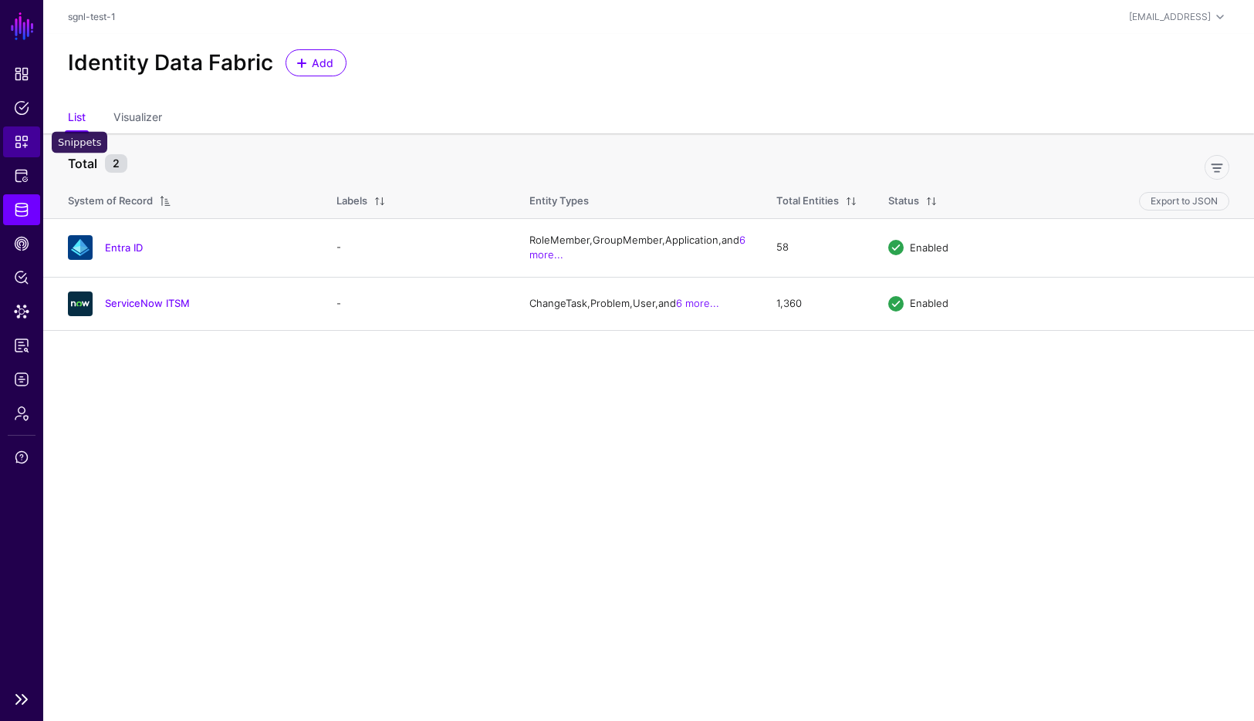
click at [36, 140] on link "Snippets" at bounding box center [21, 142] width 37 height 31
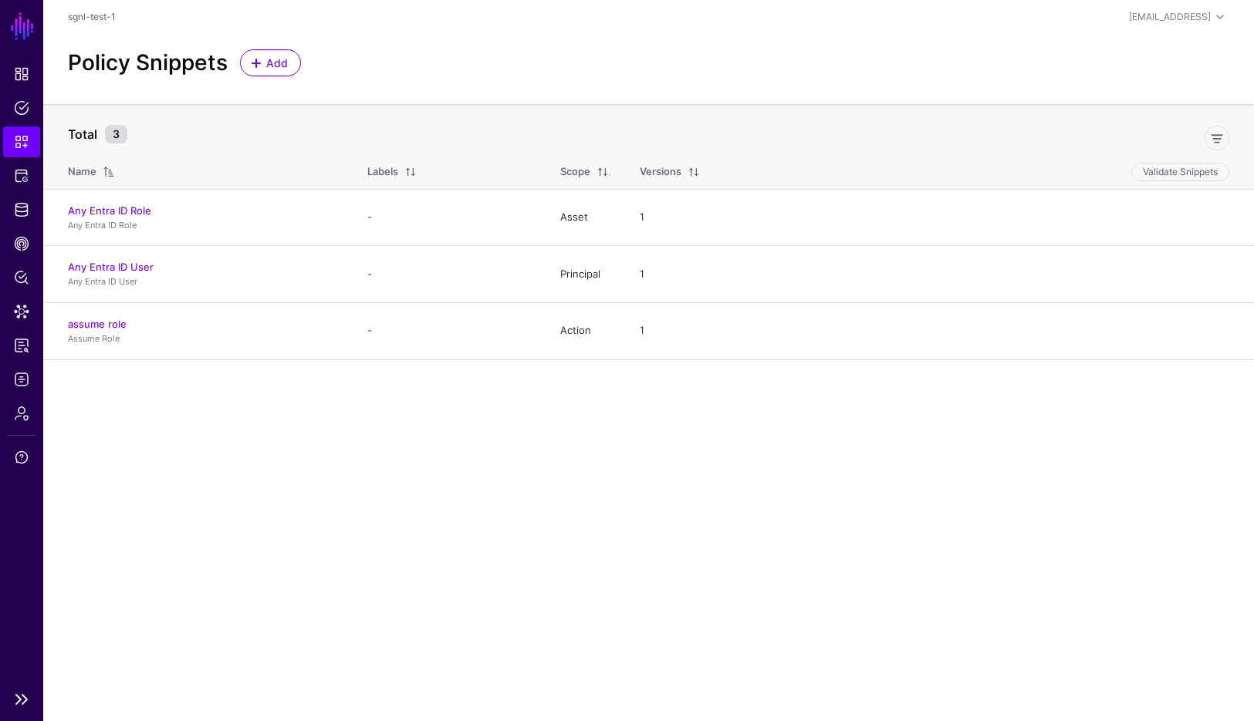
click at [29, 158] on ul "Dashboard Policies Snippets Protected Systems Identity Data Fabric CAEP Hub Pol…" at bounding box center [21, 371] width 43 height 624
click at [20, 175] on span "Protected Systems" at bounding box center [21, 175] width 15 height 15
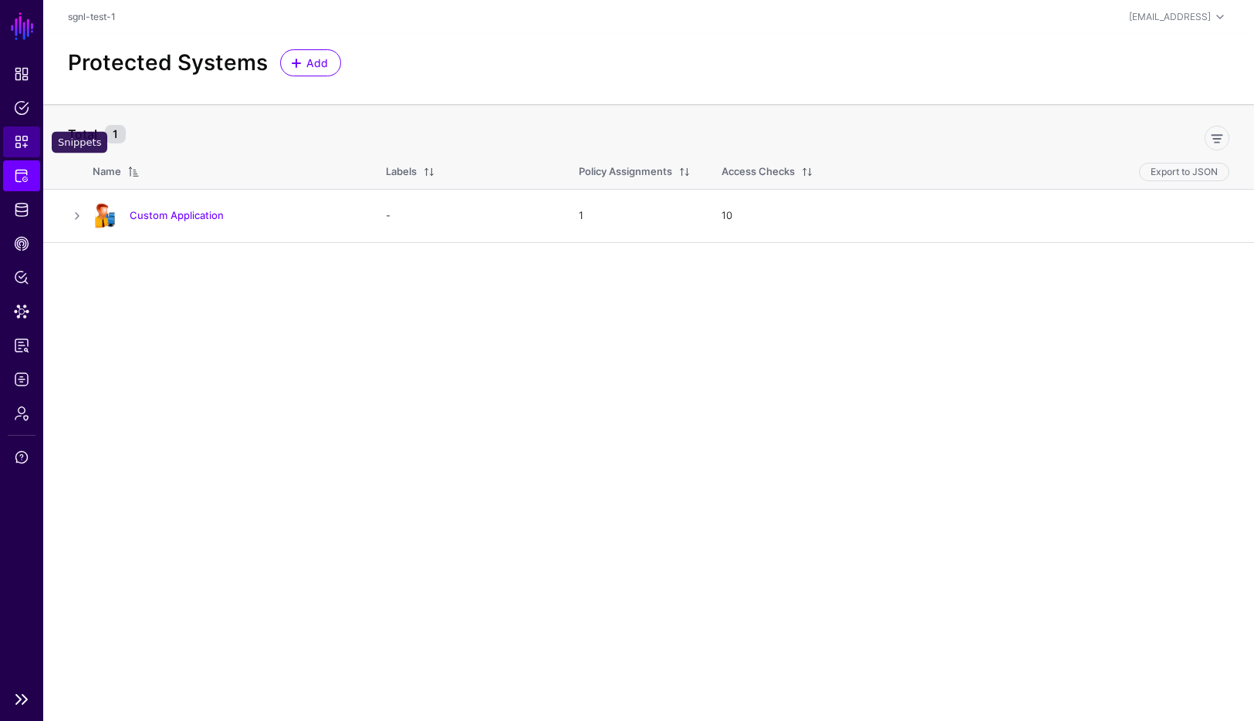
click at [25, 143] on span "Snippets" at bounding box center [21, 141] width 15 height 15
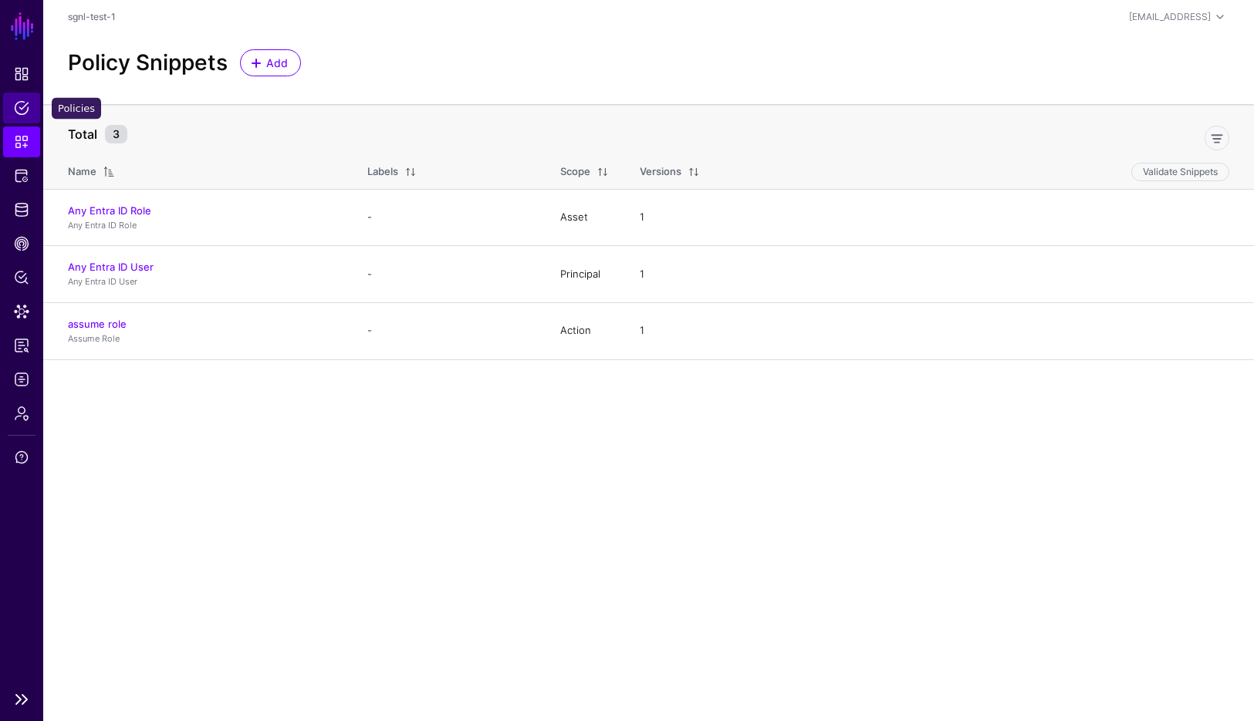
click at [27, 102] on span "Policies" at bounding box center [21, 107] width 15 height 15
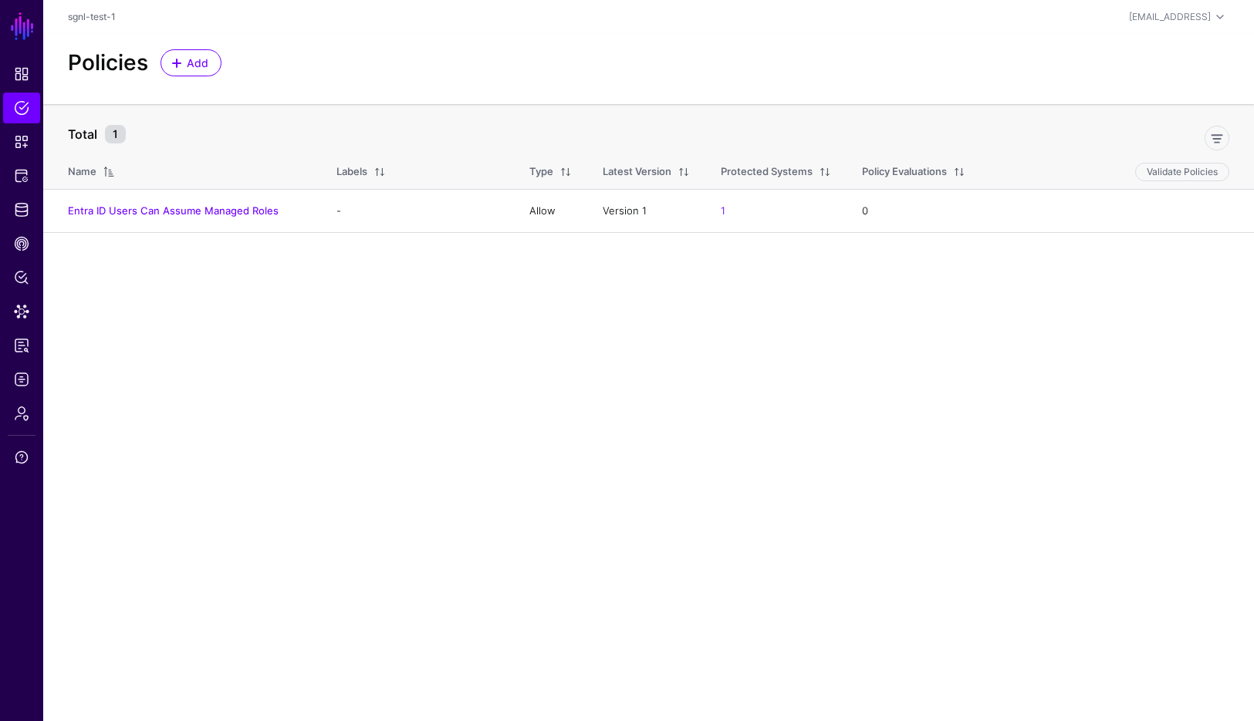
click at [755, 96] on div "Policies Add" at bounding box center [648, 69] width 1211 height 70
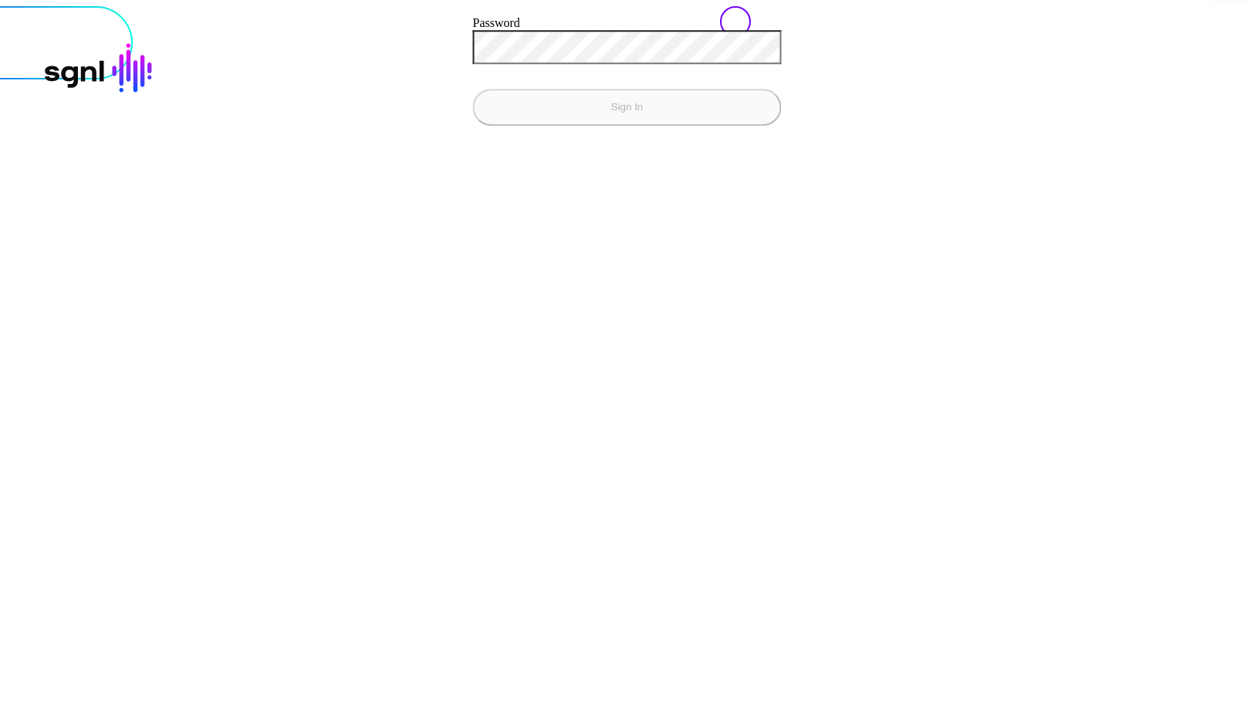
type input "******"
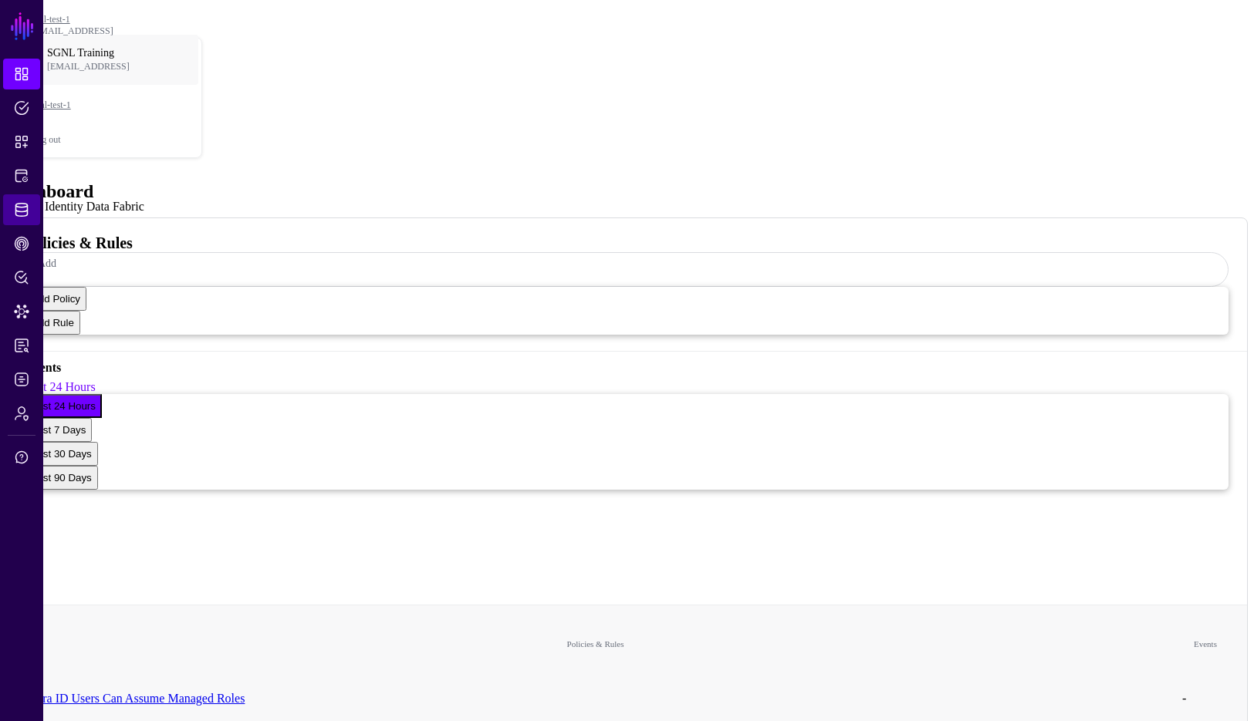
click at [26, 224] on link "Identity Data Fabric" at bounding box center [21, 209] width 37 height 31
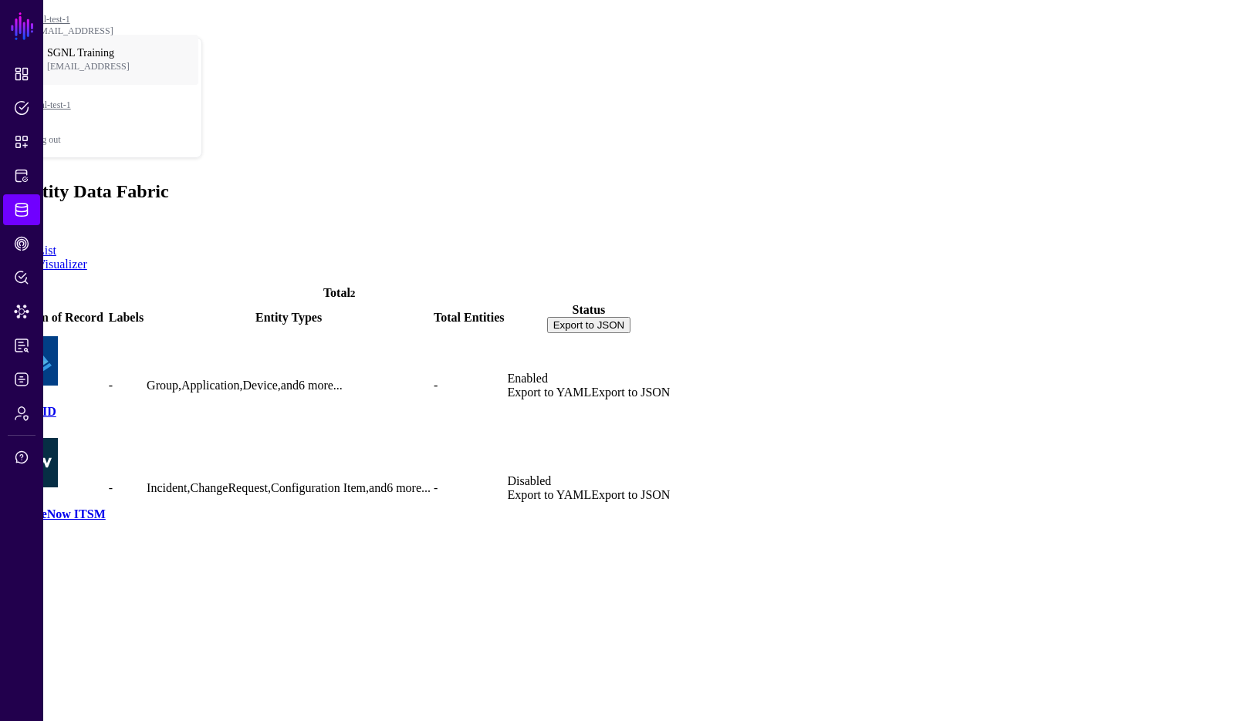
click at [106, 508] on link "ServiceNow ITSM" at bounding box center [56, 514] width 97 height 13
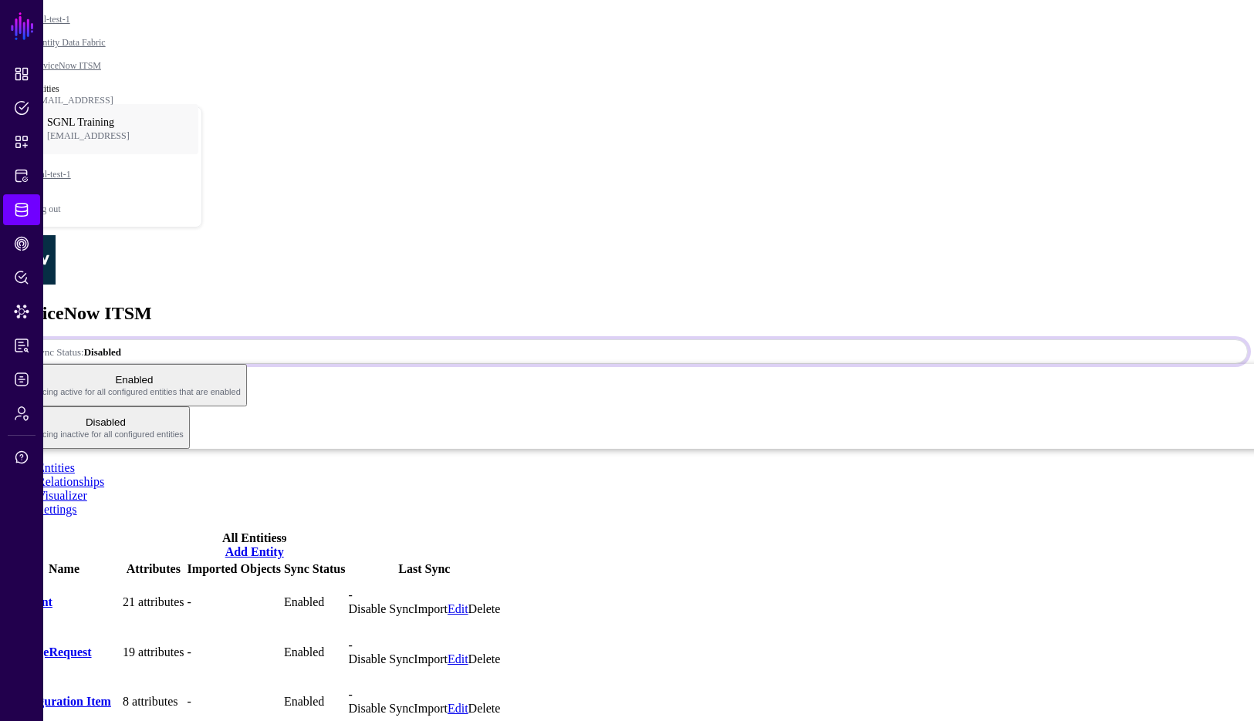
click at [1177, 339] on link "Sync Status: Disabled" at bounding box center [626, 351] width 1241 height 25
